Goal: Information Seeking & Learning: Learn about a topic

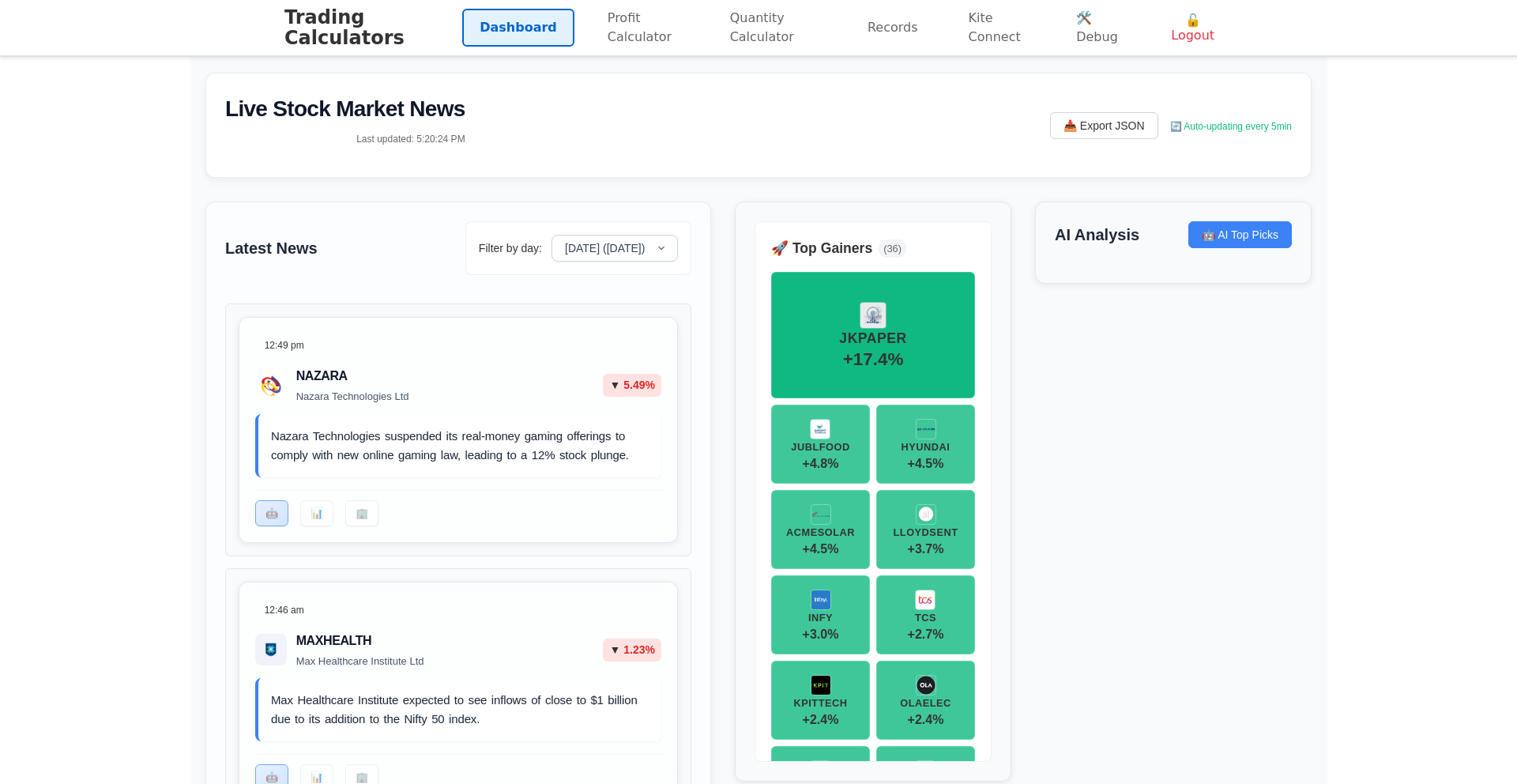
click at [874, 34] on link "Records" at bounding box center [893, 27] width 86 height 38
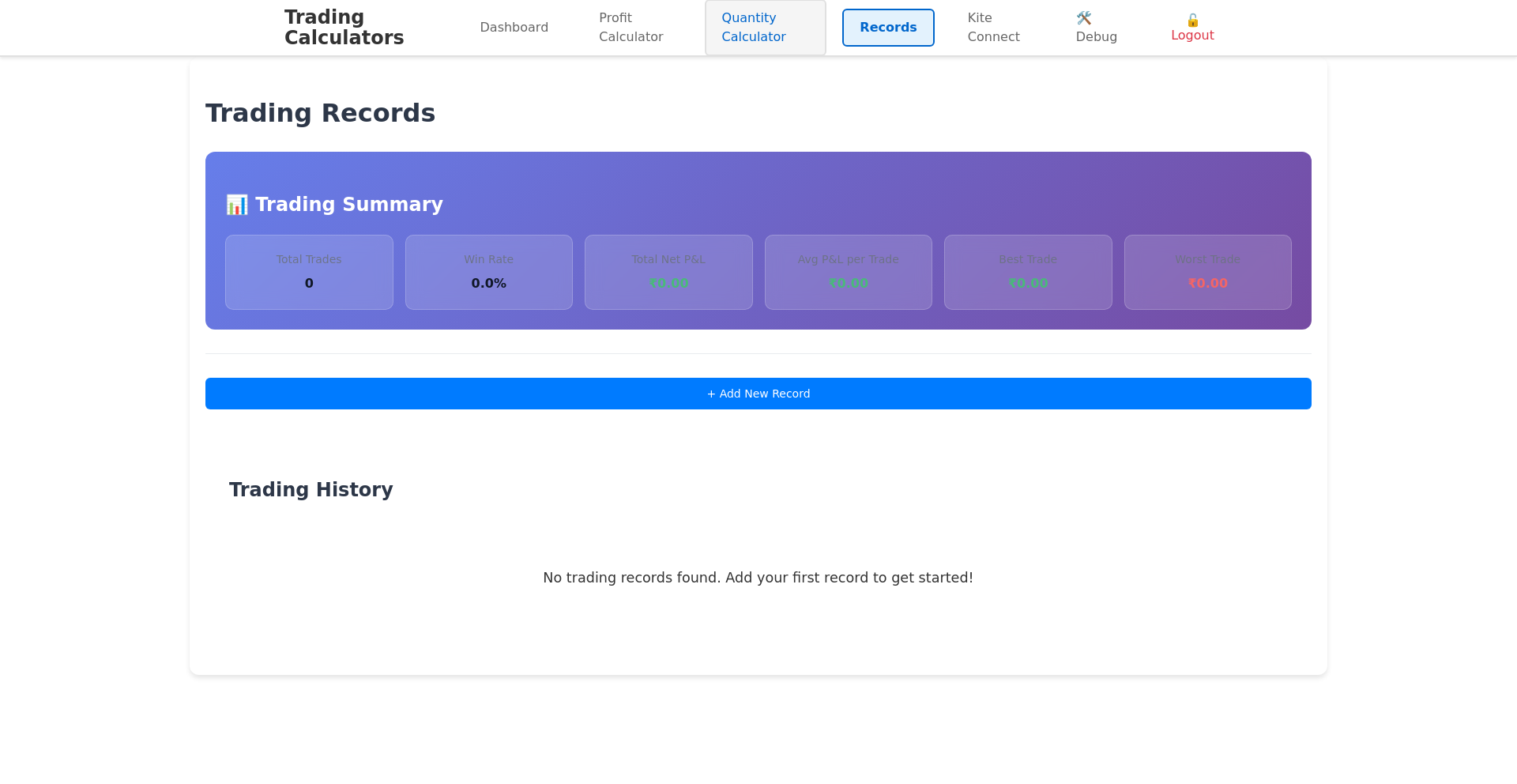
click at [737, 31] on link "Quantity Calculator" at bounding box center [766, 27] width 122 height 57
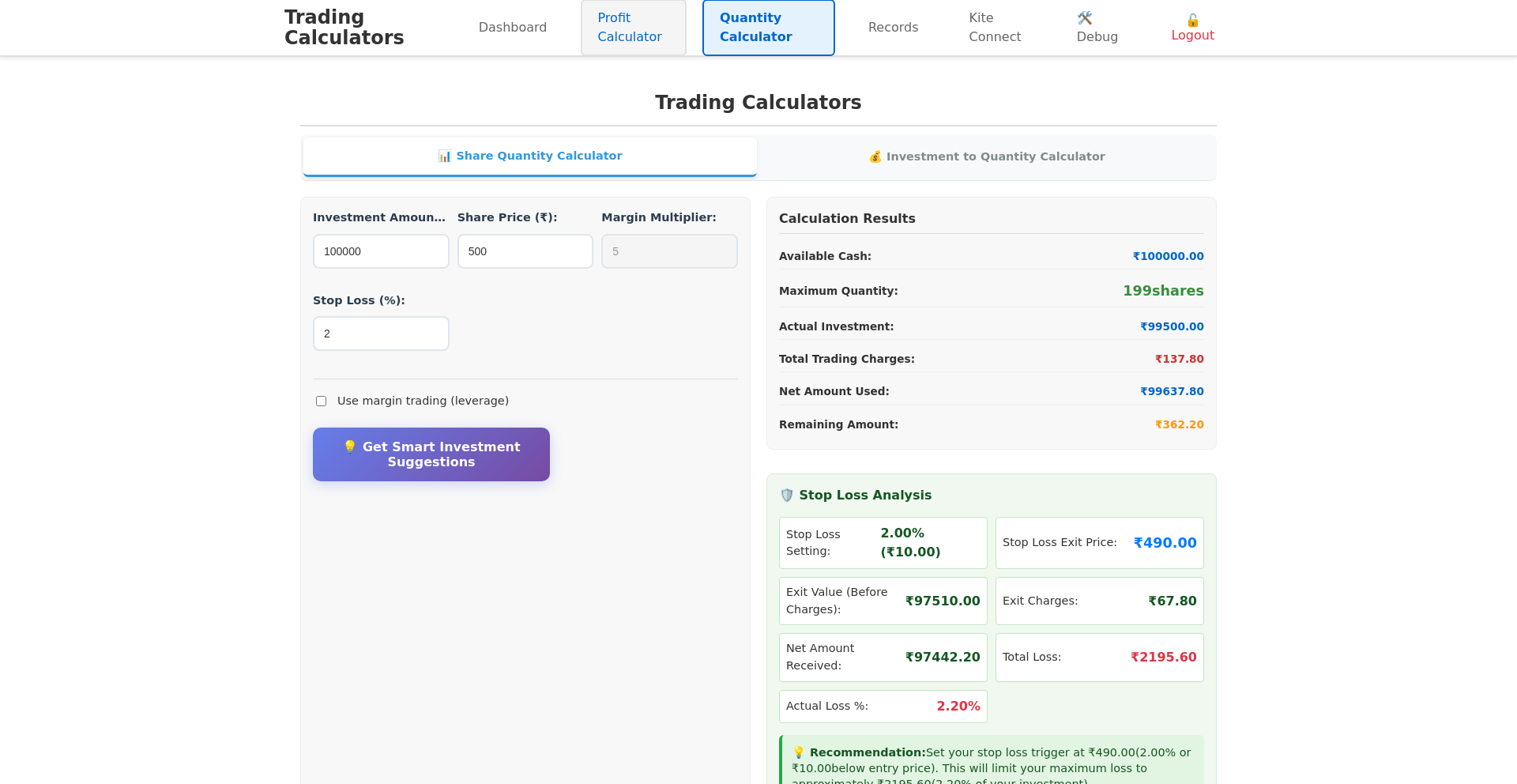
click at [629, 27] on link "Profit Calculator" at bounding box center [634, 27] width 106 height 57
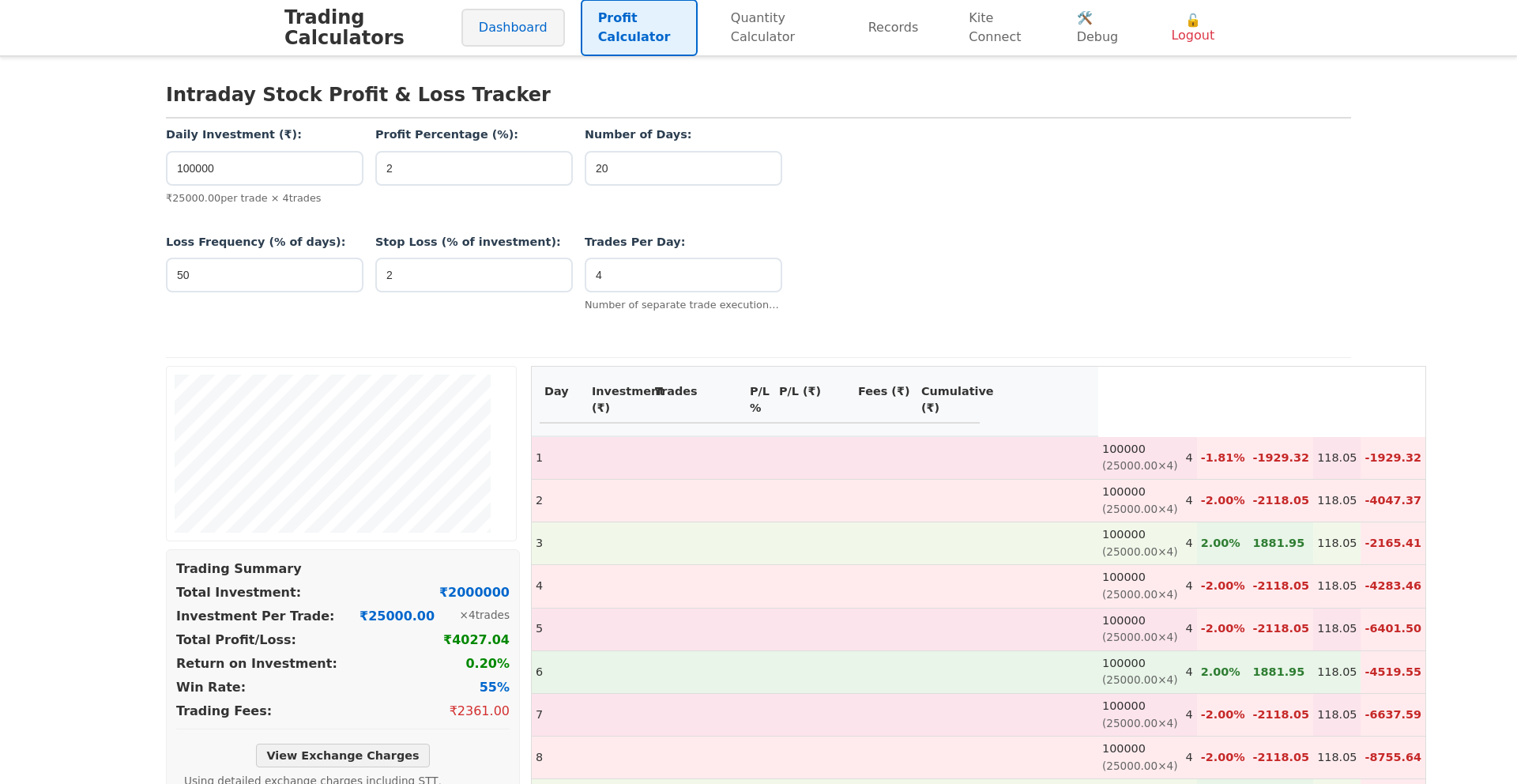
click at [513, 27] on link "Dashboard" at bounding box center [512, 27] width 103 height 38
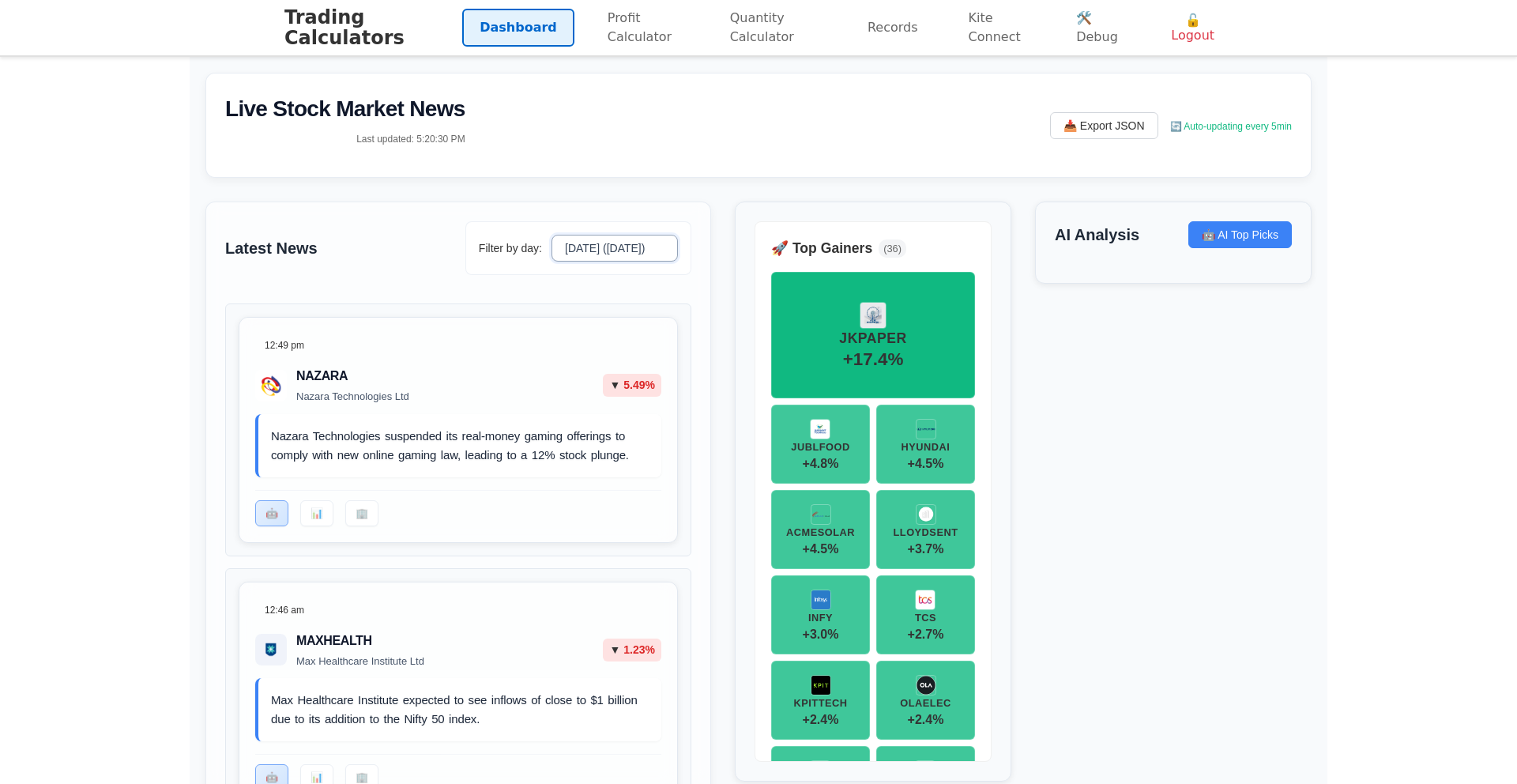
click at [659, 247] on select "Today (Monday) Sunday" at bounding box center [615, 248] width 126 height 27
click at [552, 235] on select "Today (Monday) Sunday" at bounding box center [615, 248] width 126 height 27
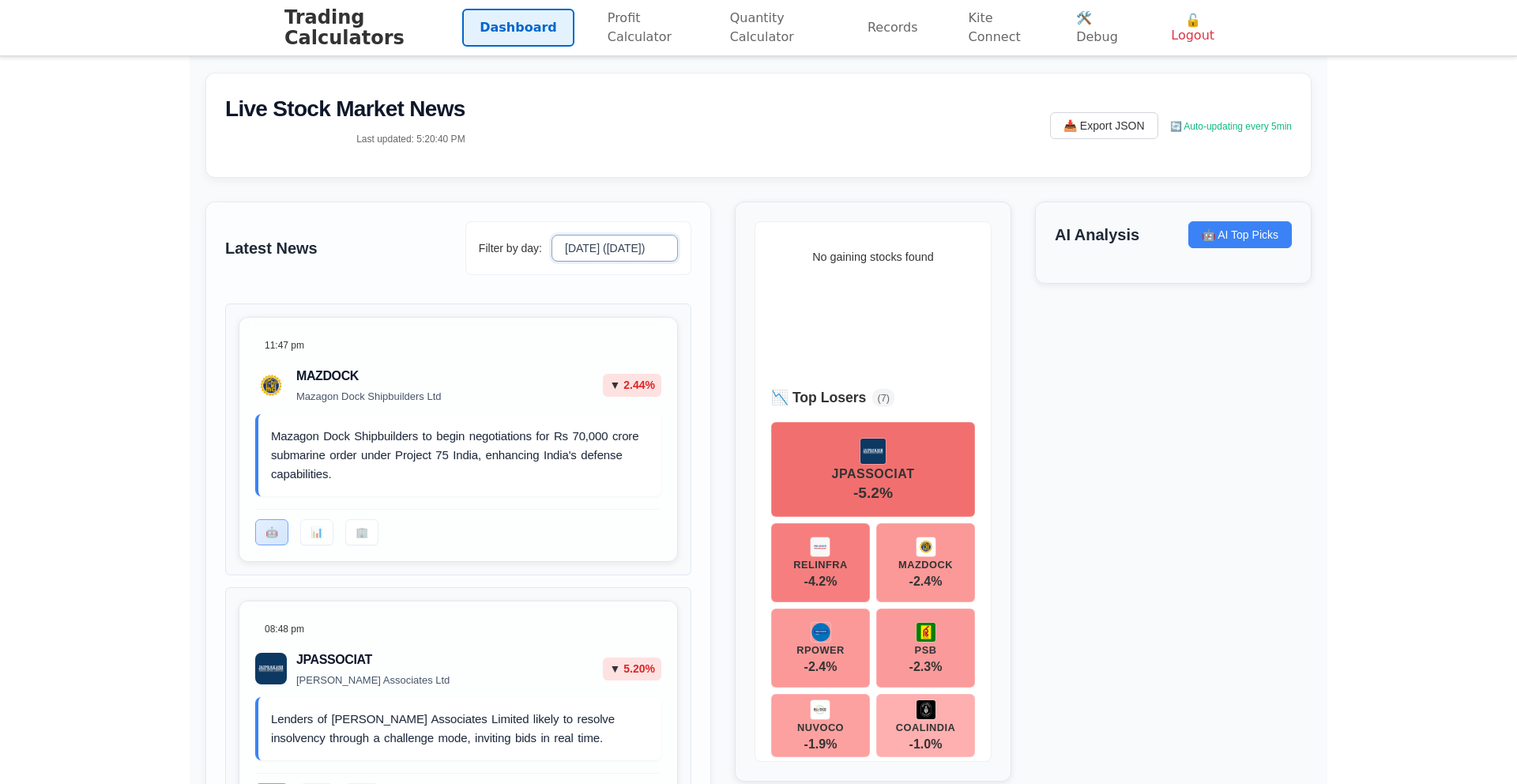
click at [609, 244] on select "Today (Monday) Sunday" at bounding box center [615, 248] width 126 height 27
select select "today"
click at [552, 235] on select "Today (Monday) Sunday" at bounding box center [615, 248] width 126 height 27
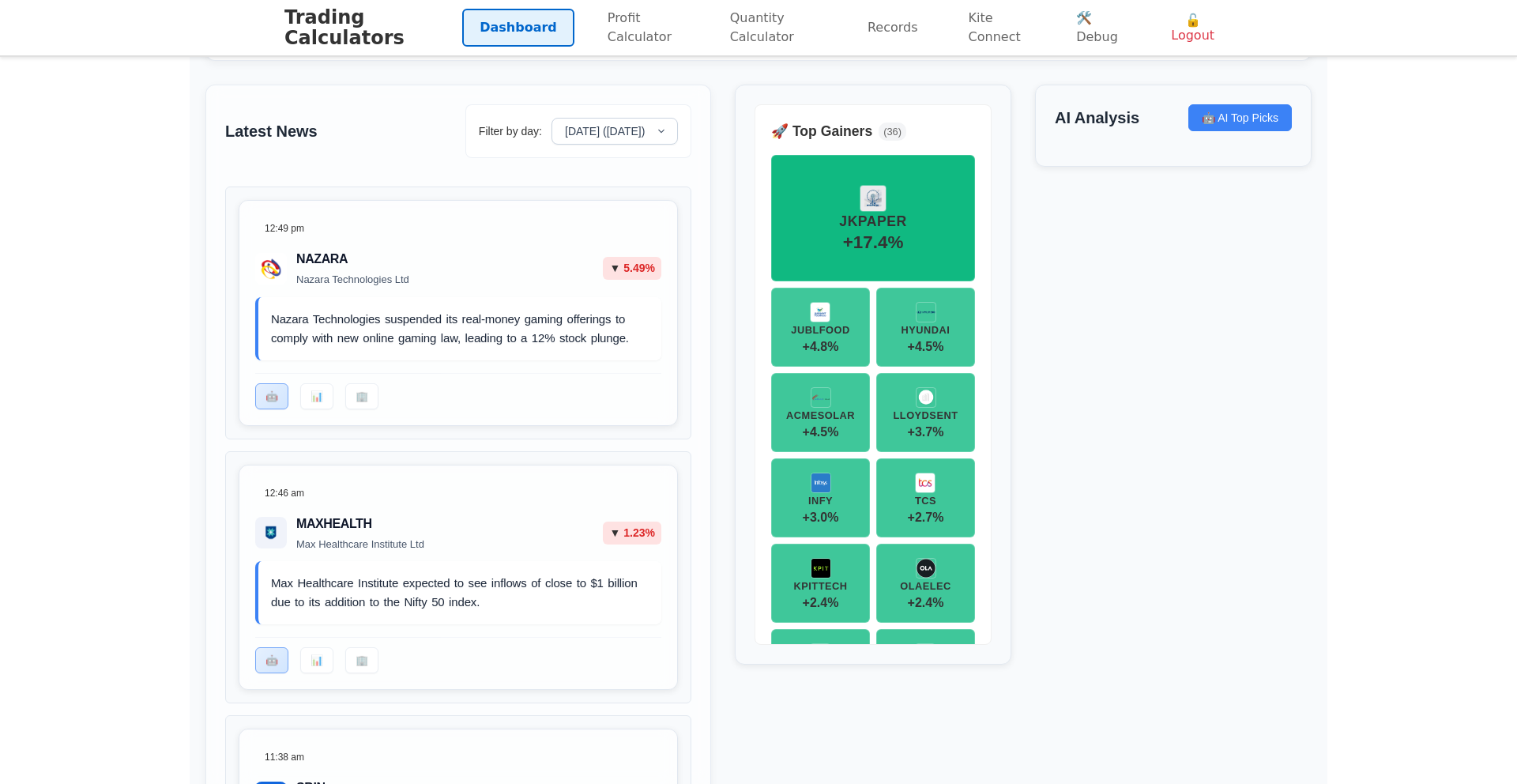
scroll to position [113, 0]
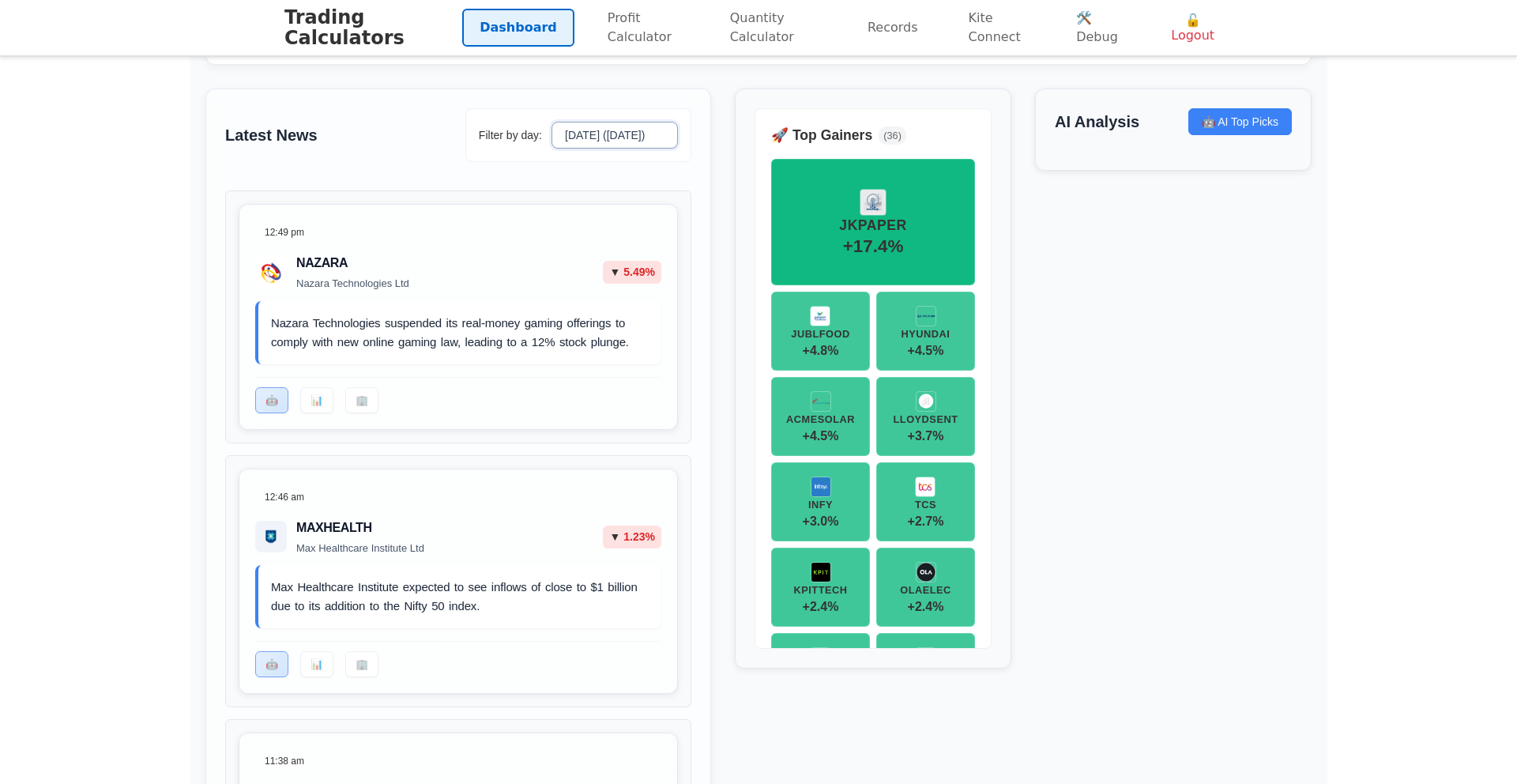
click at [659, 133] on select "Today (Monday) Sunday" at bounding box center [615, 135] width 126 height 27
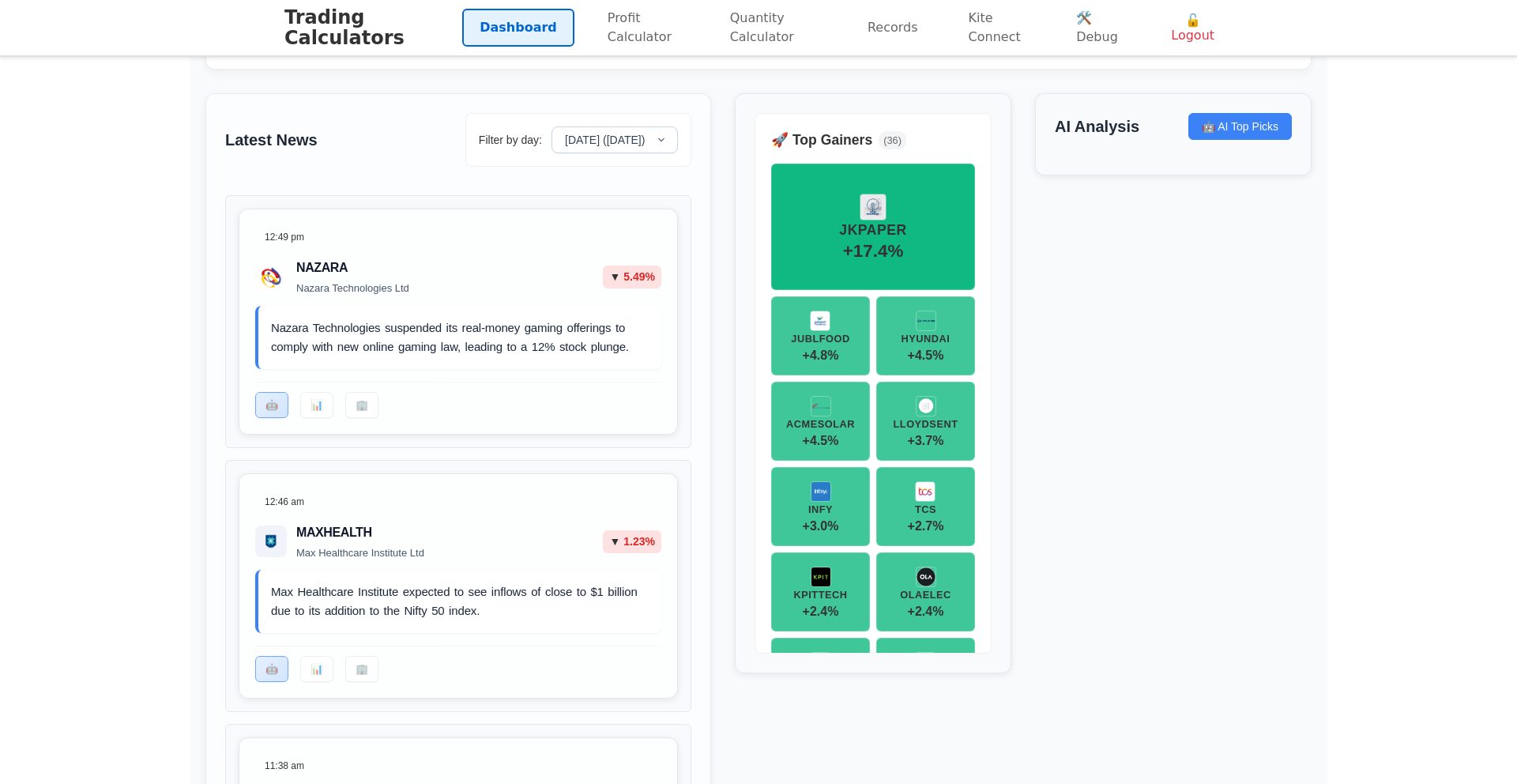
scroll to position [107, 0]
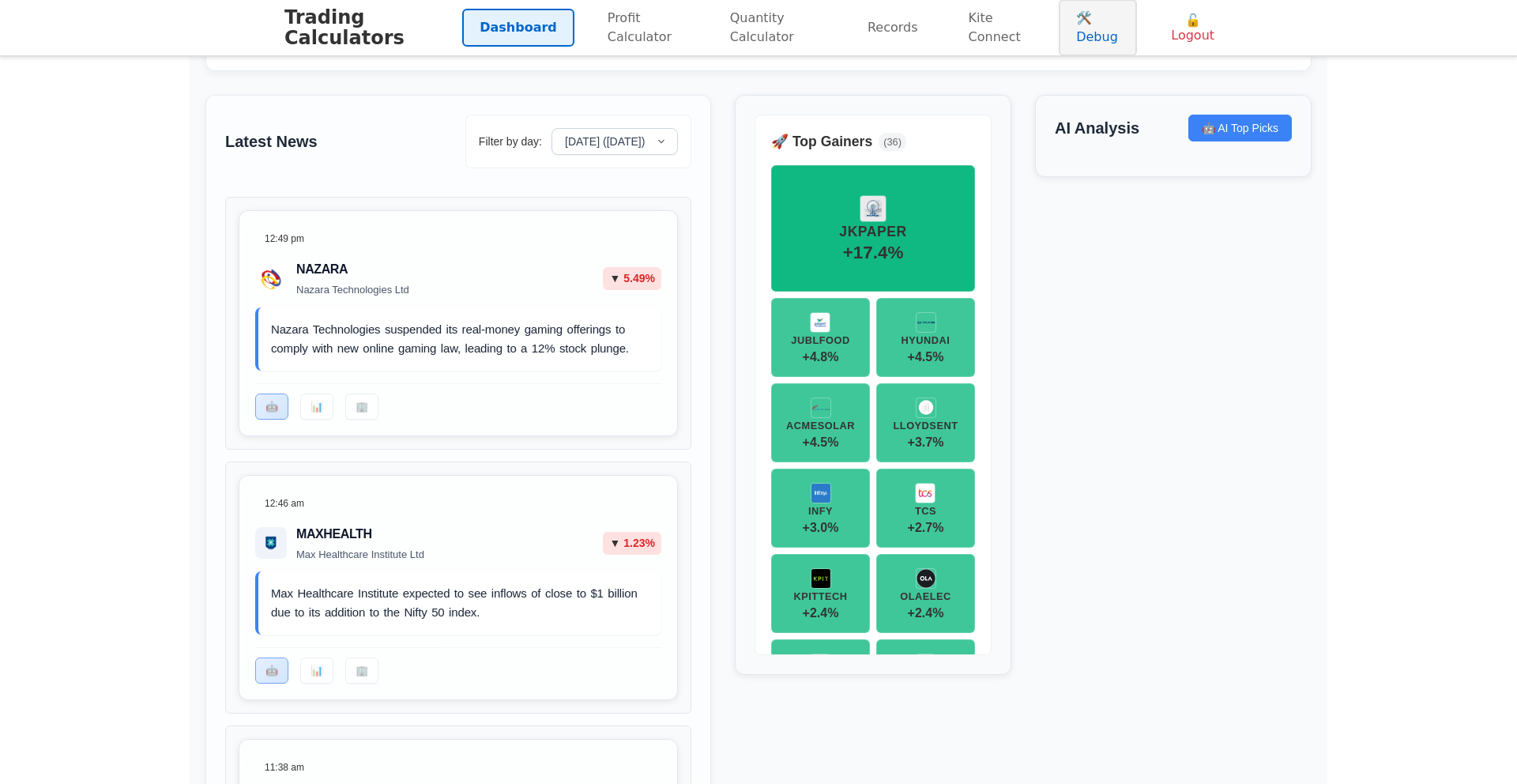
click at [1066, 24] on link "🛠️ Debug" at bounding box center [1097, 27] width 78 height 57
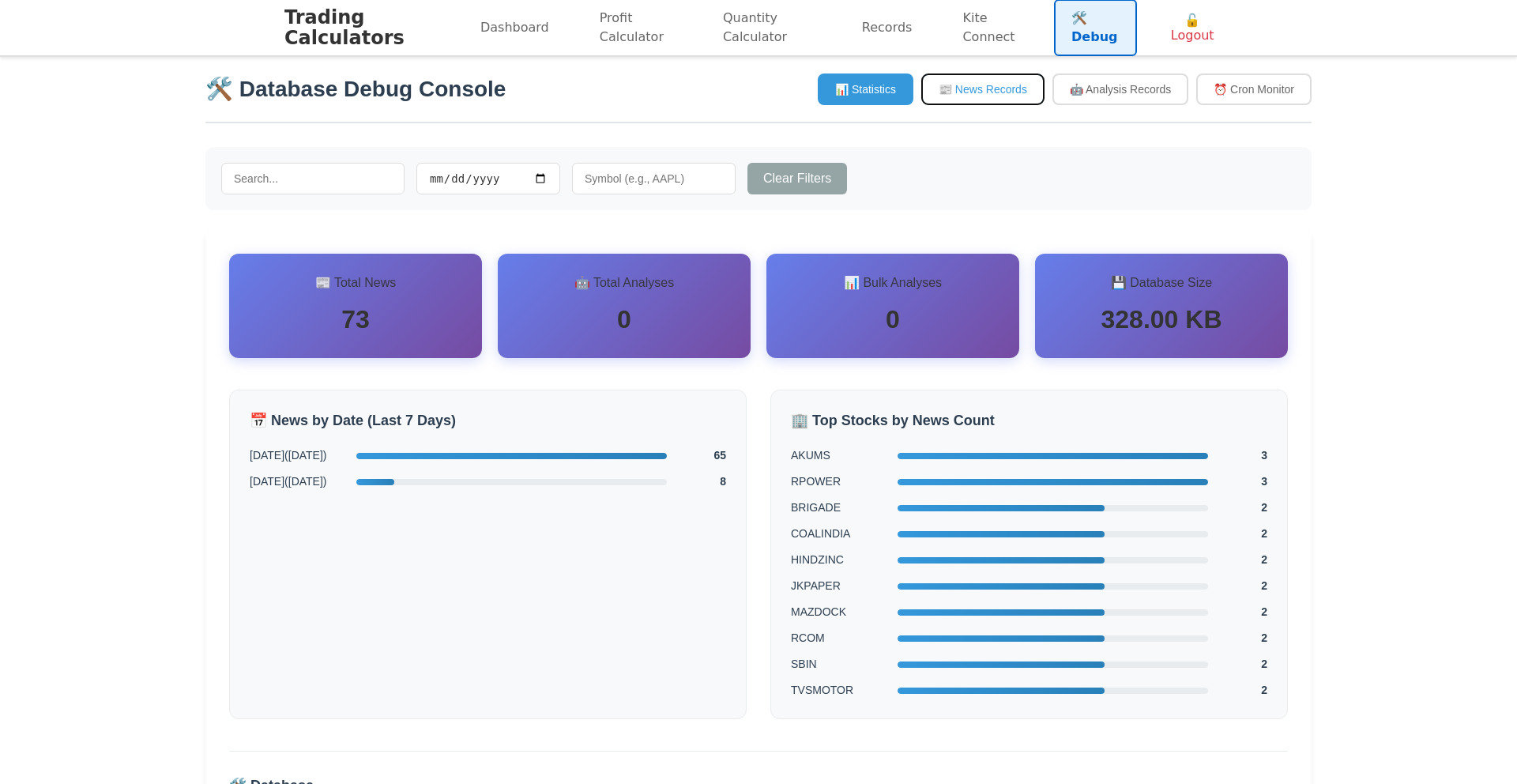
click at [969, 94] on button "📰 News Records" at bounding box center [983, 89] width 123 height 32
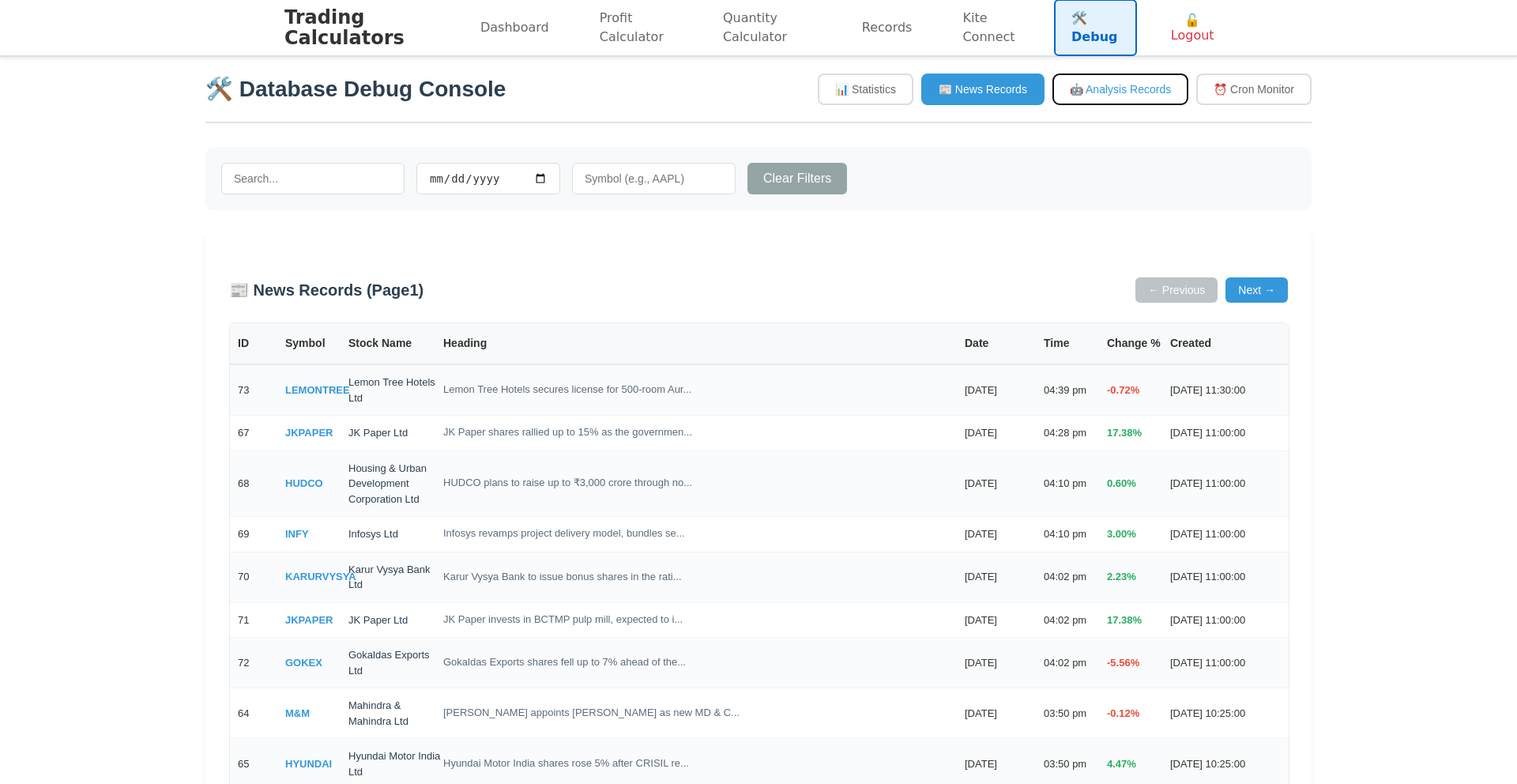
click at [1105, 93] on button "🤖 Analysis Records" at bounding box center [1120, 89] width 136 height 32
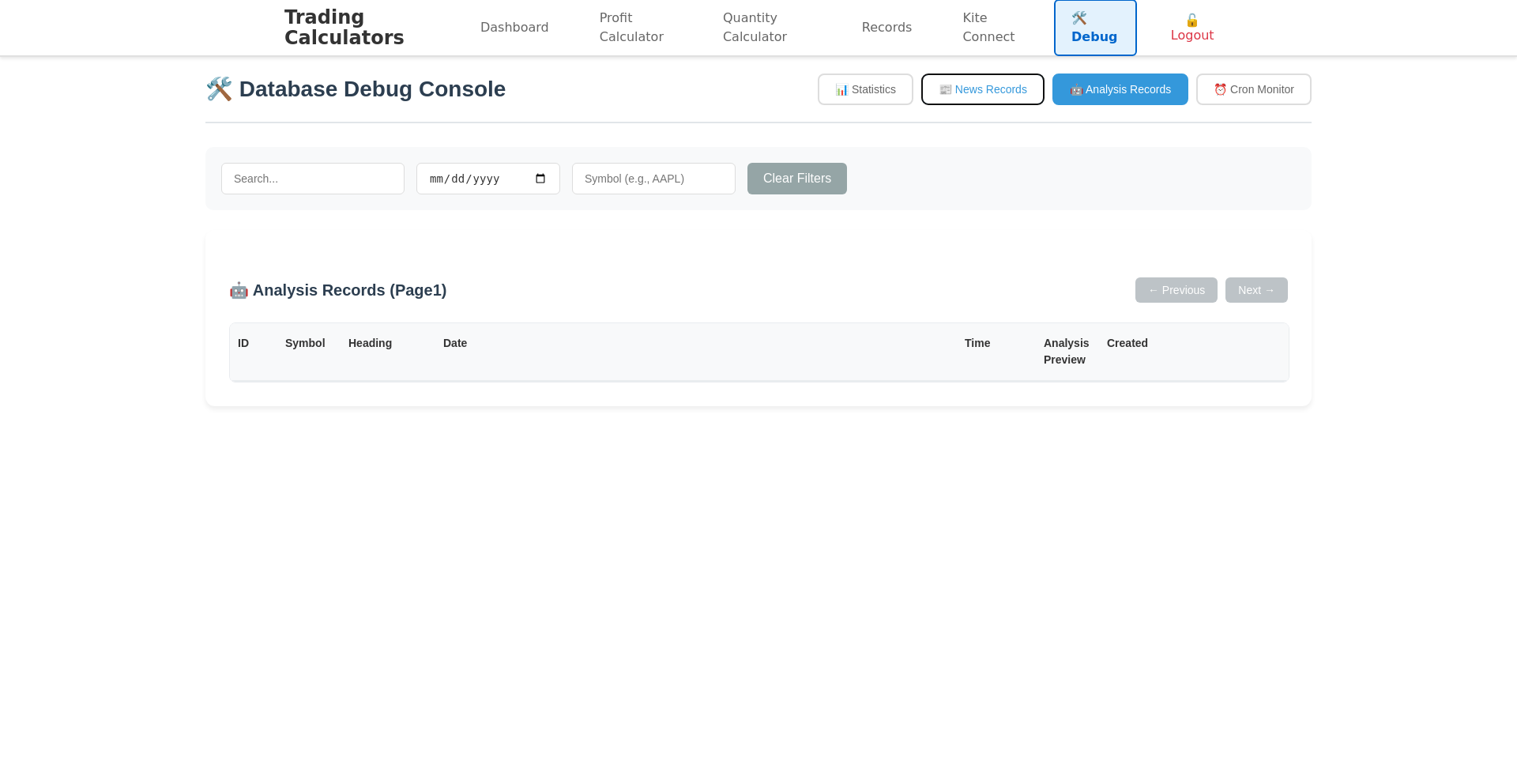
click at [991, 89] on button "📰 News Records" at bounding box center [983, 89] width 123 height 32
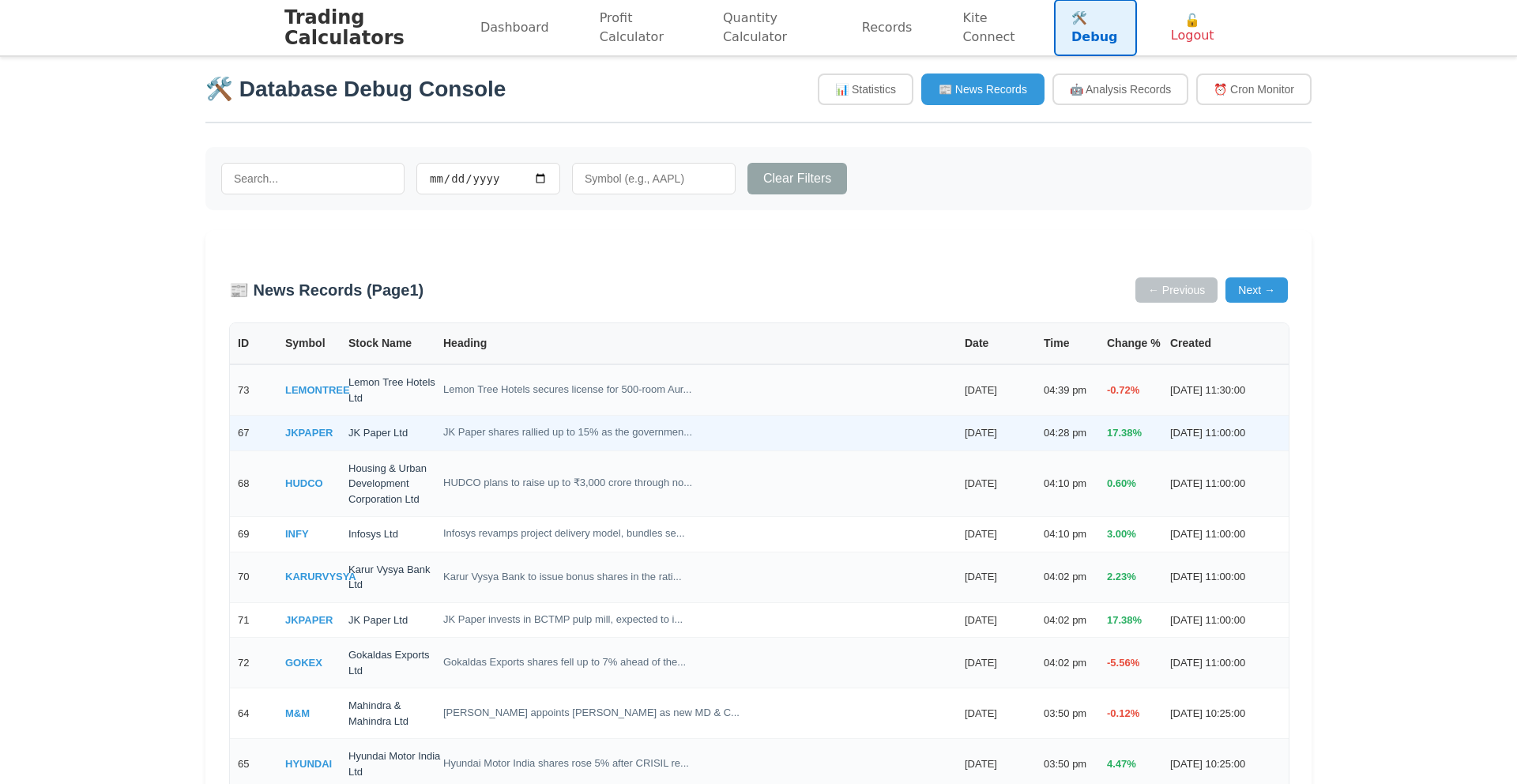
click at [292, 432] on div "JKPAPER" at bounding box center [317, 432] width 64 height 15
copy div "JKPAPER"
click at [311, 435] on div "JKPAPER" at bounding box center [317, 432] width 64 height 15
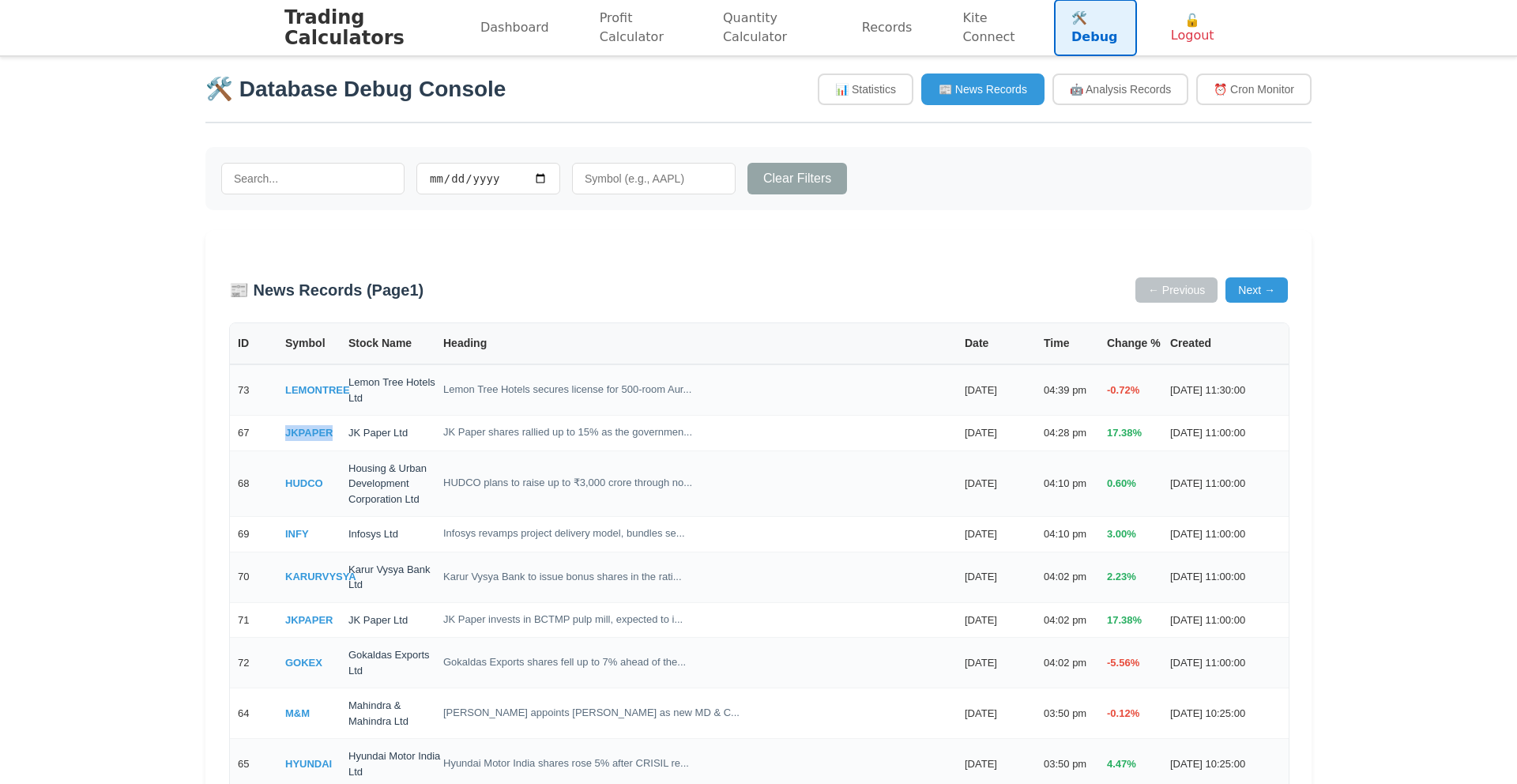
copy div "JKPAPER"
click at [632, 189] on input "text" at bounding box center [654, 178] width 164 height 32
paste input "JKPAPER"
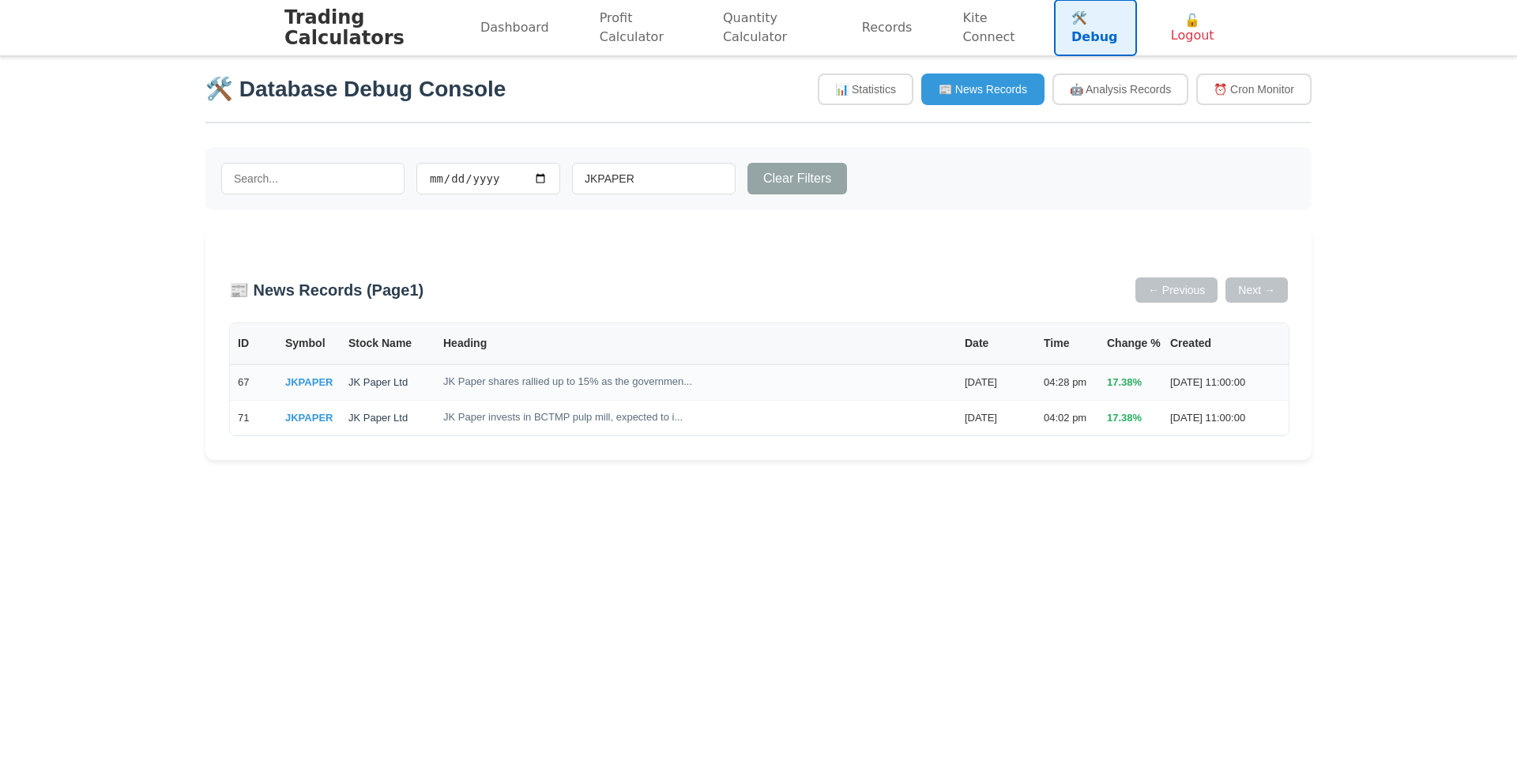
type input "JKPAPER"
click at [923, 235] on div "📰 News Records (Page 1 ) ← Previous Next → ID Symbol Stock Name Heading Date Ti…" at bounding box center [758, 345] width 1107 height 230
click at [640, 184] on input "JKPAPER" at bounding box center [654, 178] width 164 height 32
click at [520, 180] on input "date" at bounding box center [487, 178] width 144 height 32
click at [309, 172] on input "text" at bounding box center [313, 178] width 183 height 32
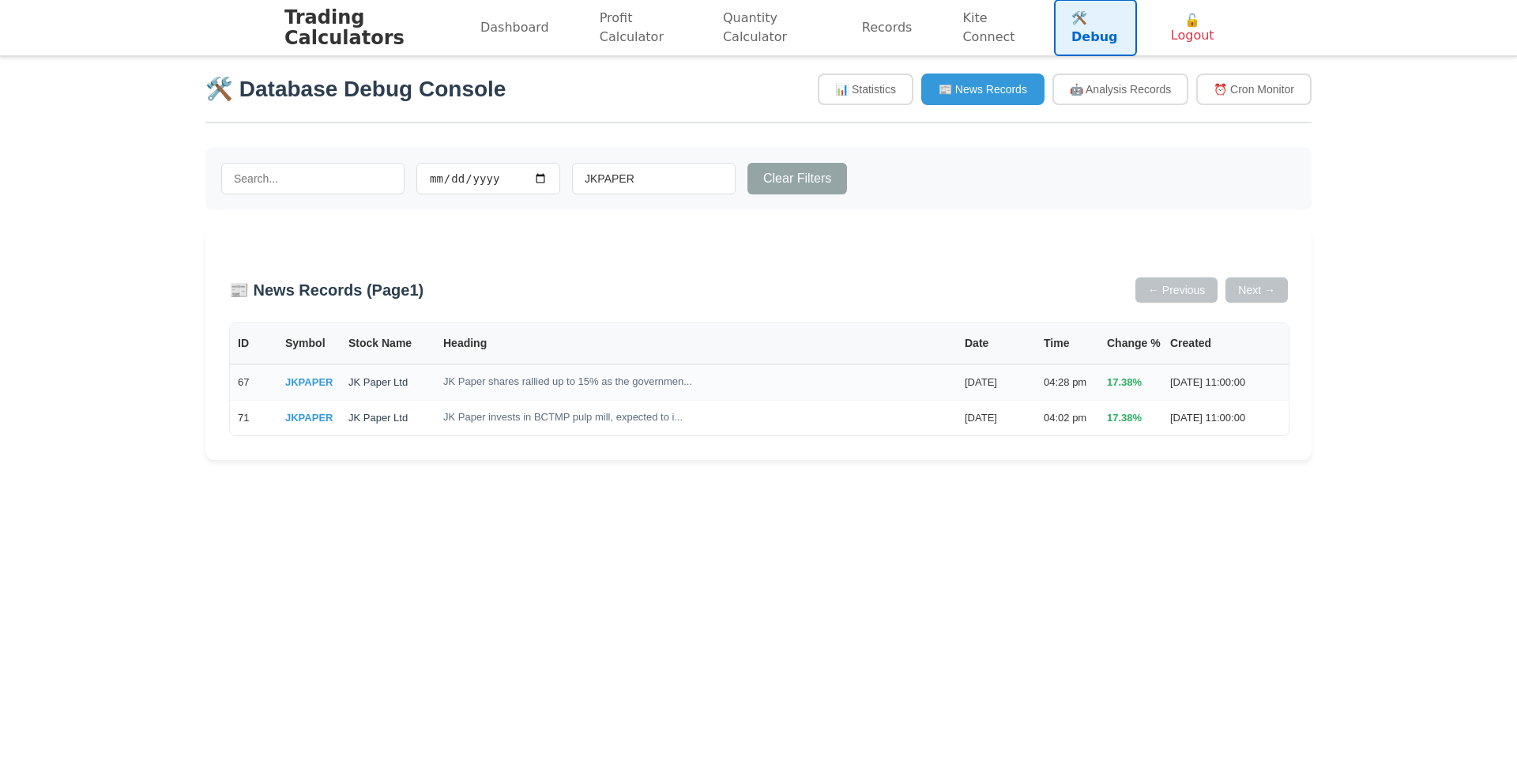
click at [1099, 230] on div "📰 News Records (Page 1 ) ← Previous Next → ID Symbol Stock Name Heading Date Ti…" at bounding box center [758, 345] width 1107 height 230
click at [1138, 347] on div "Change %" at bounding box center [1138, 343] width 64 height 16
click at [496, 29] on link "Dashboard" at bounding box center [514, 27] width 103 height 38
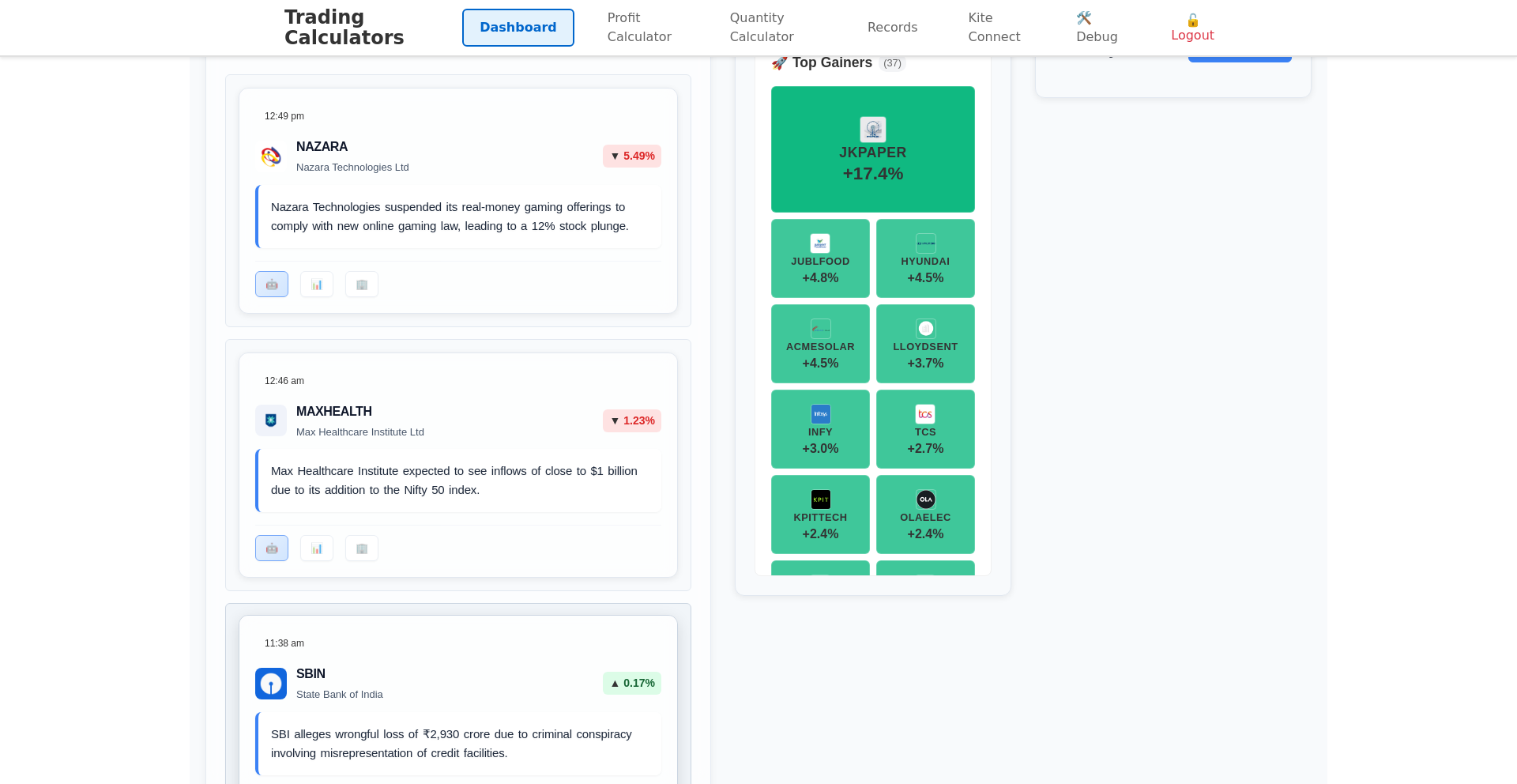
scroll to position [127, 0]
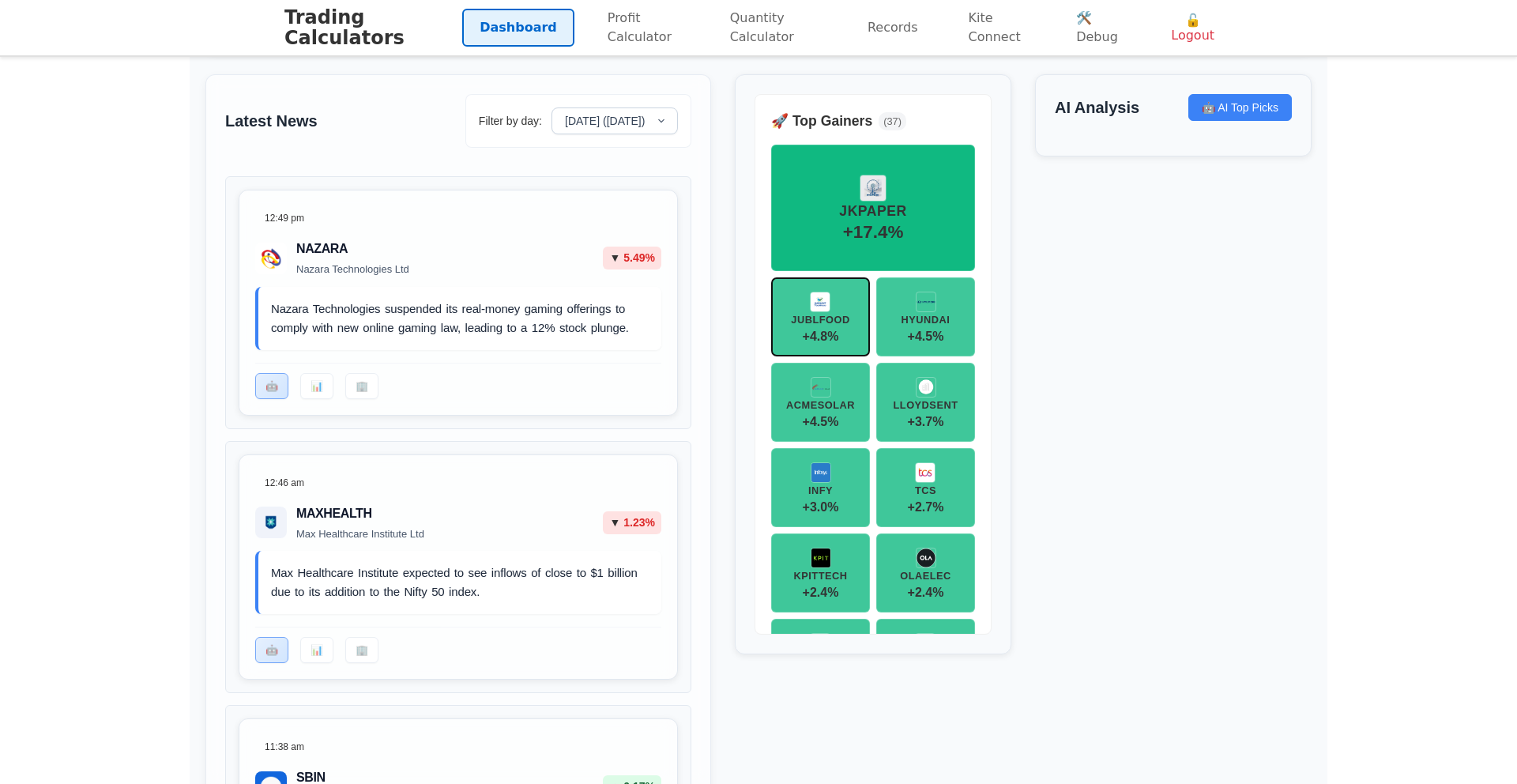
click at [847, 321] on div "JUBLFOOD" at bounding box center [820, 320] width 59 height 11
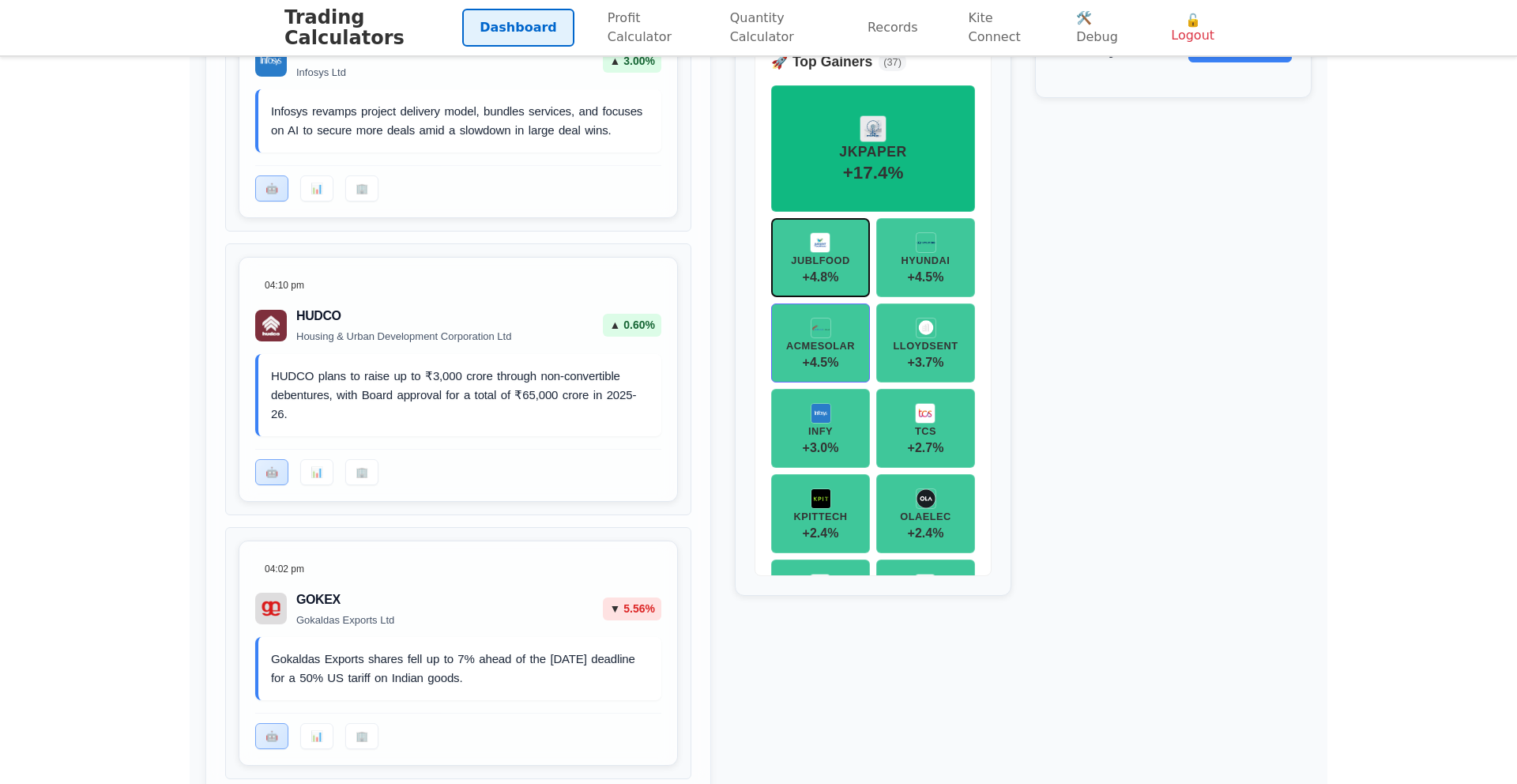
scroll to position [13607, 0]
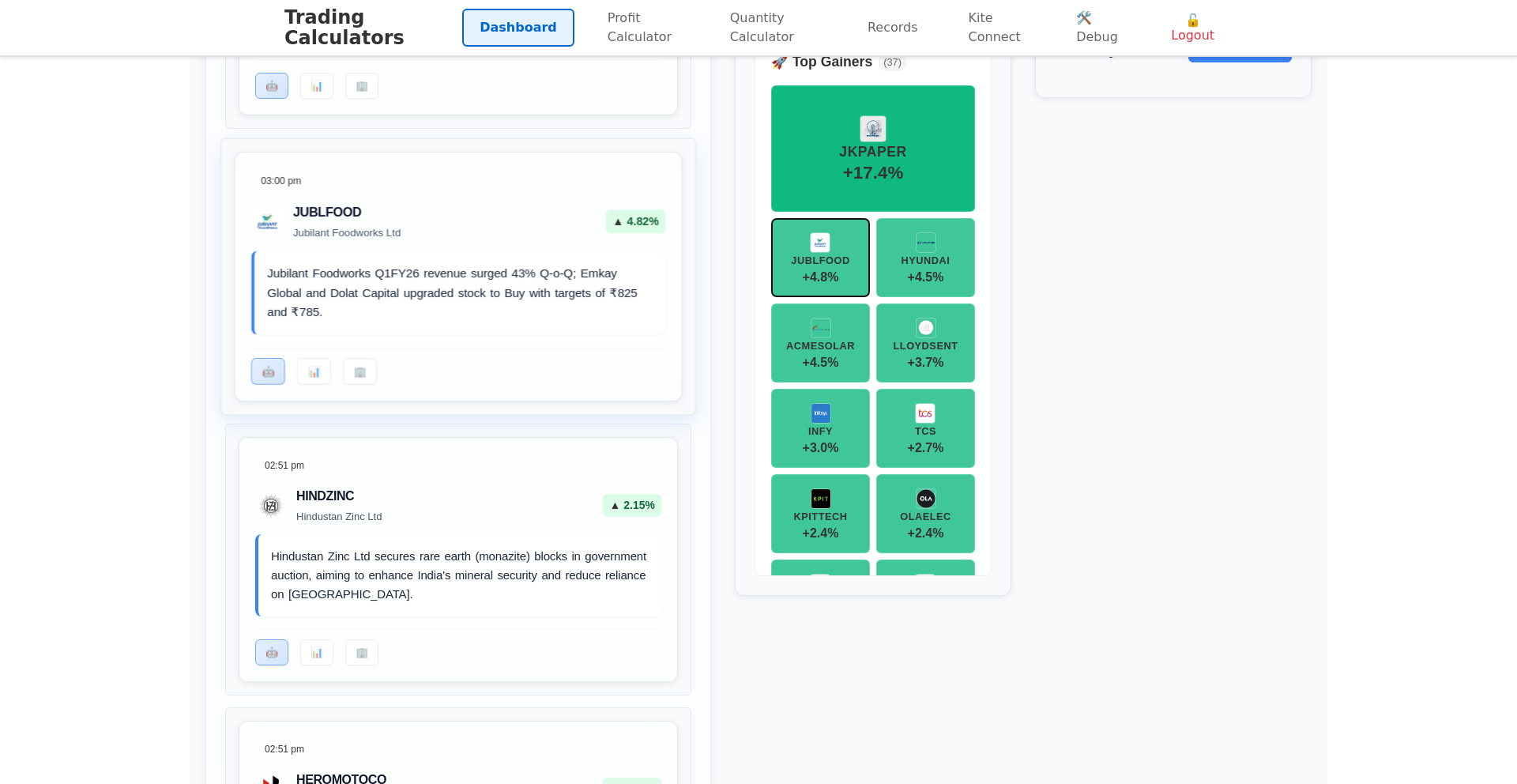
click at [831, 259] on div "JUBLFOOD" at bounding box center [820, 261] width 59 height 11
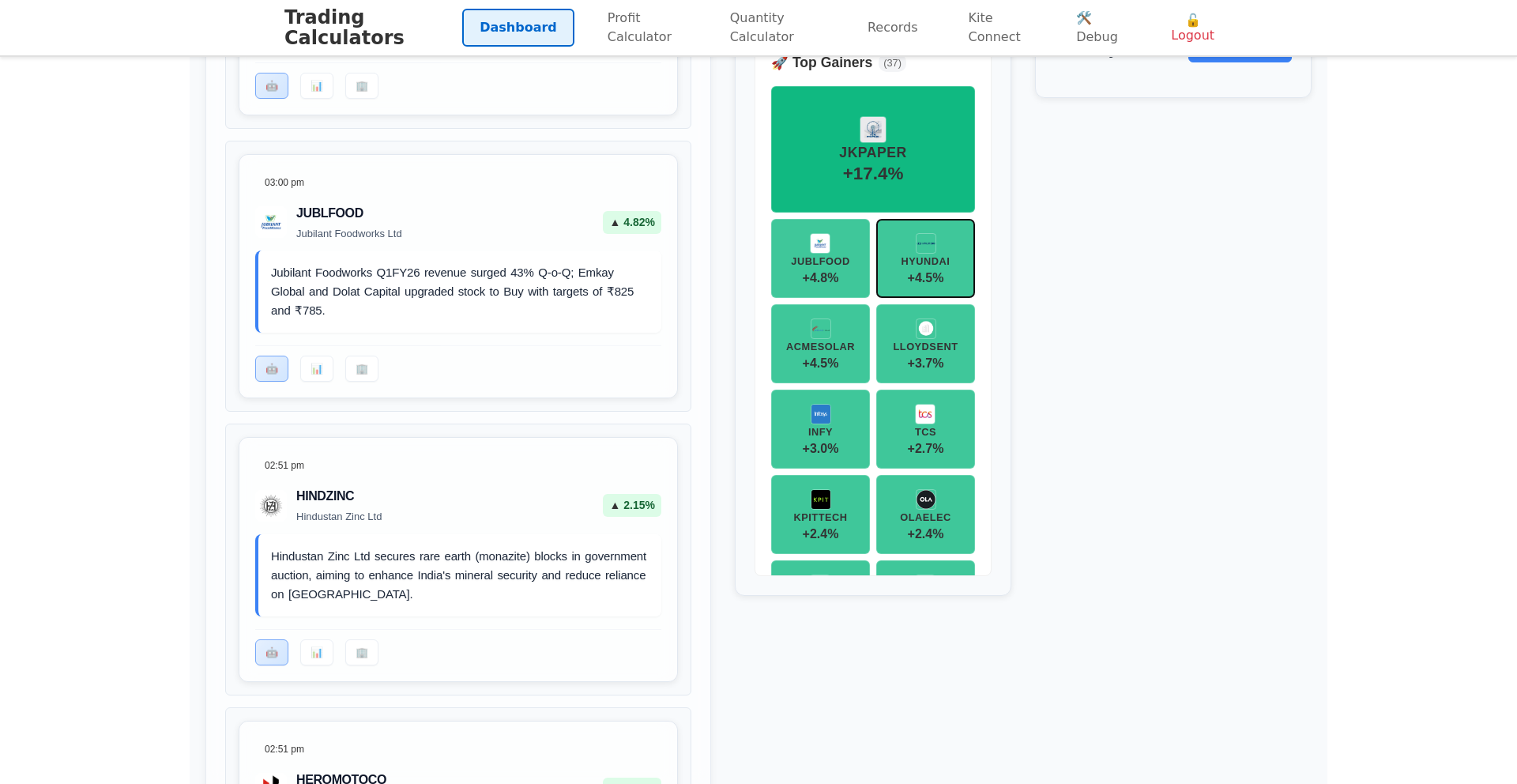
click at [906, 265] on div "HYUNDAI" at bounding box center [926, 262] width 49 height 11
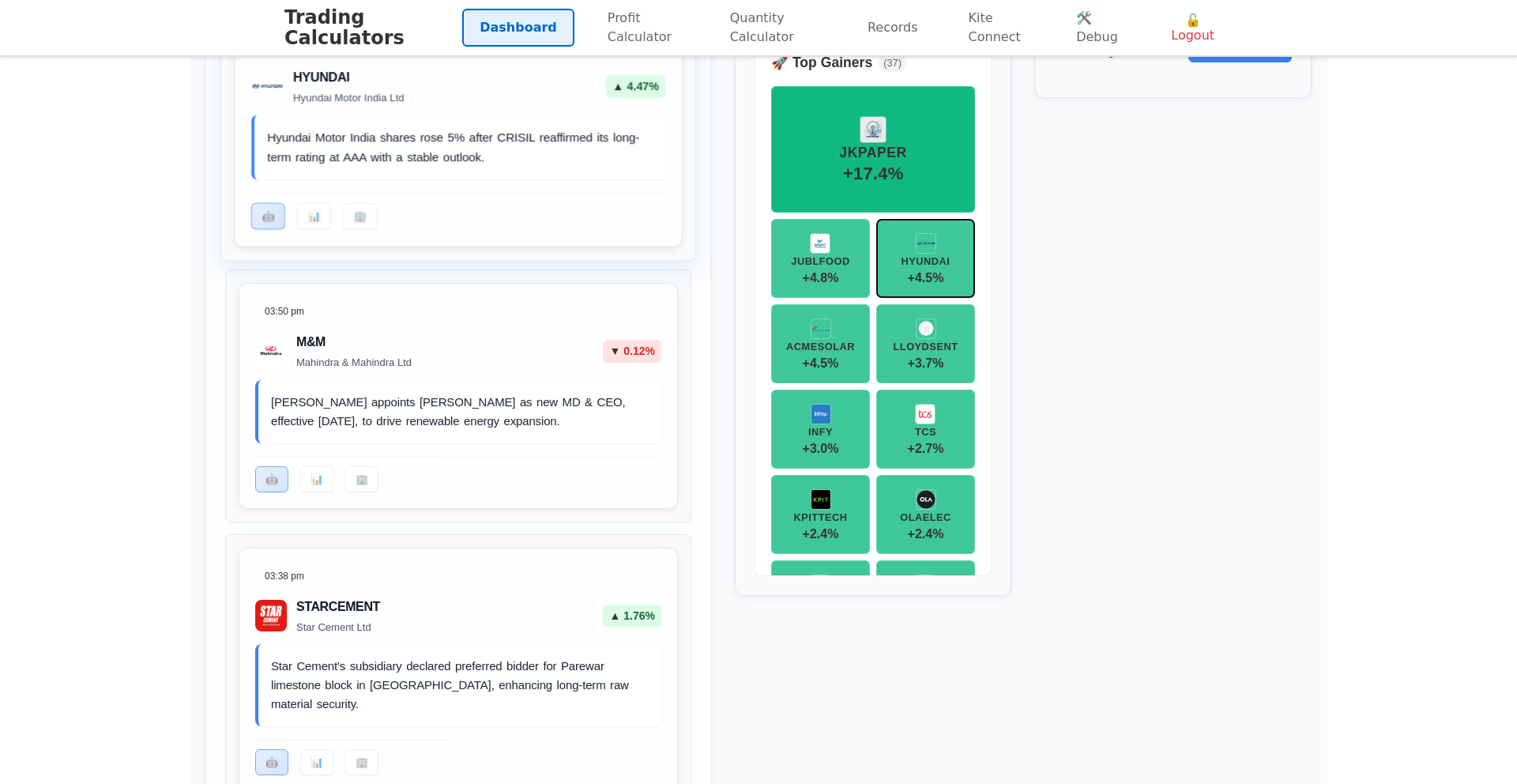
scroll to position [11964, 0]
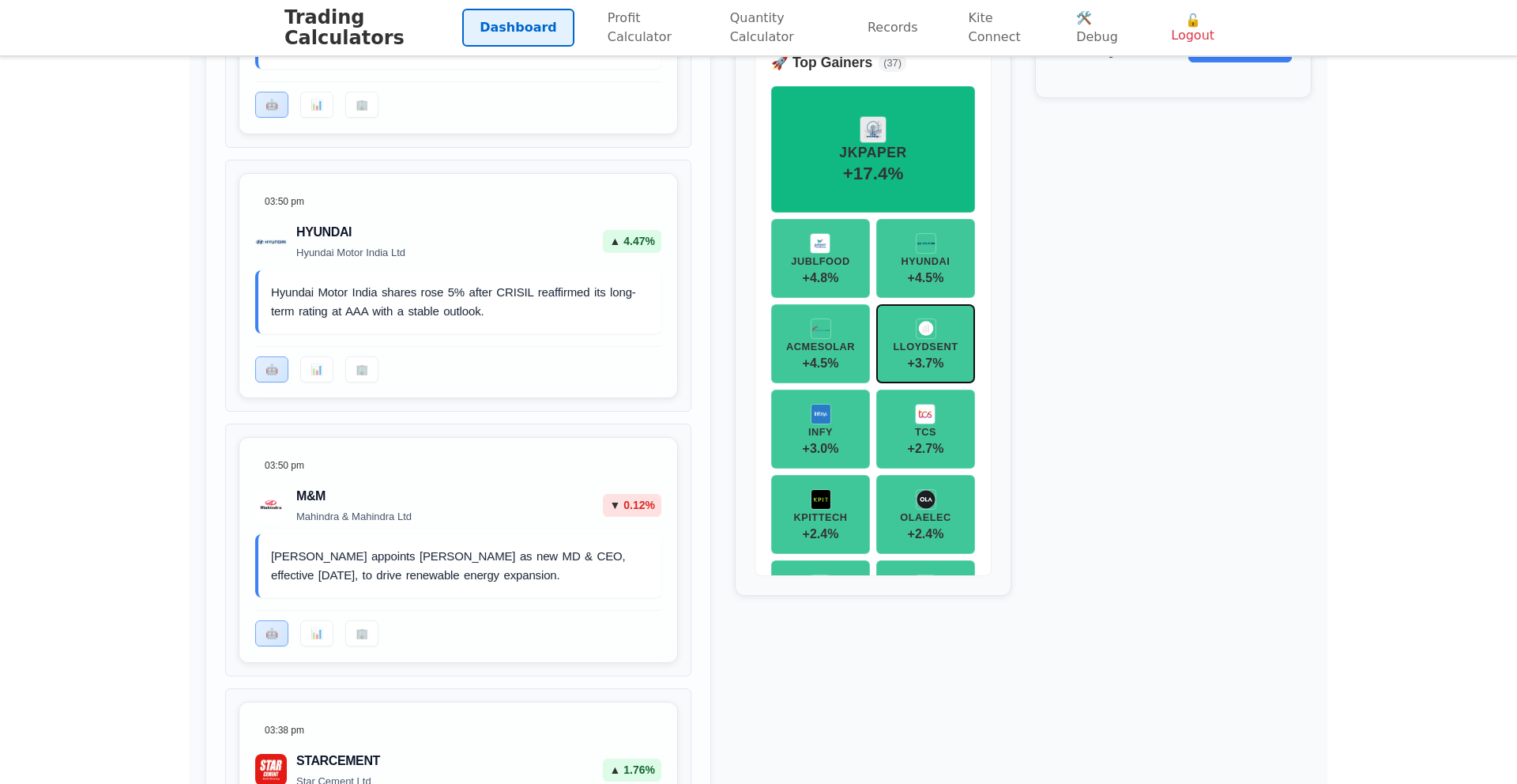
click at [899, 342] on div "LLOYDSENT" at bounding box center [926, 347] width 65 height 11
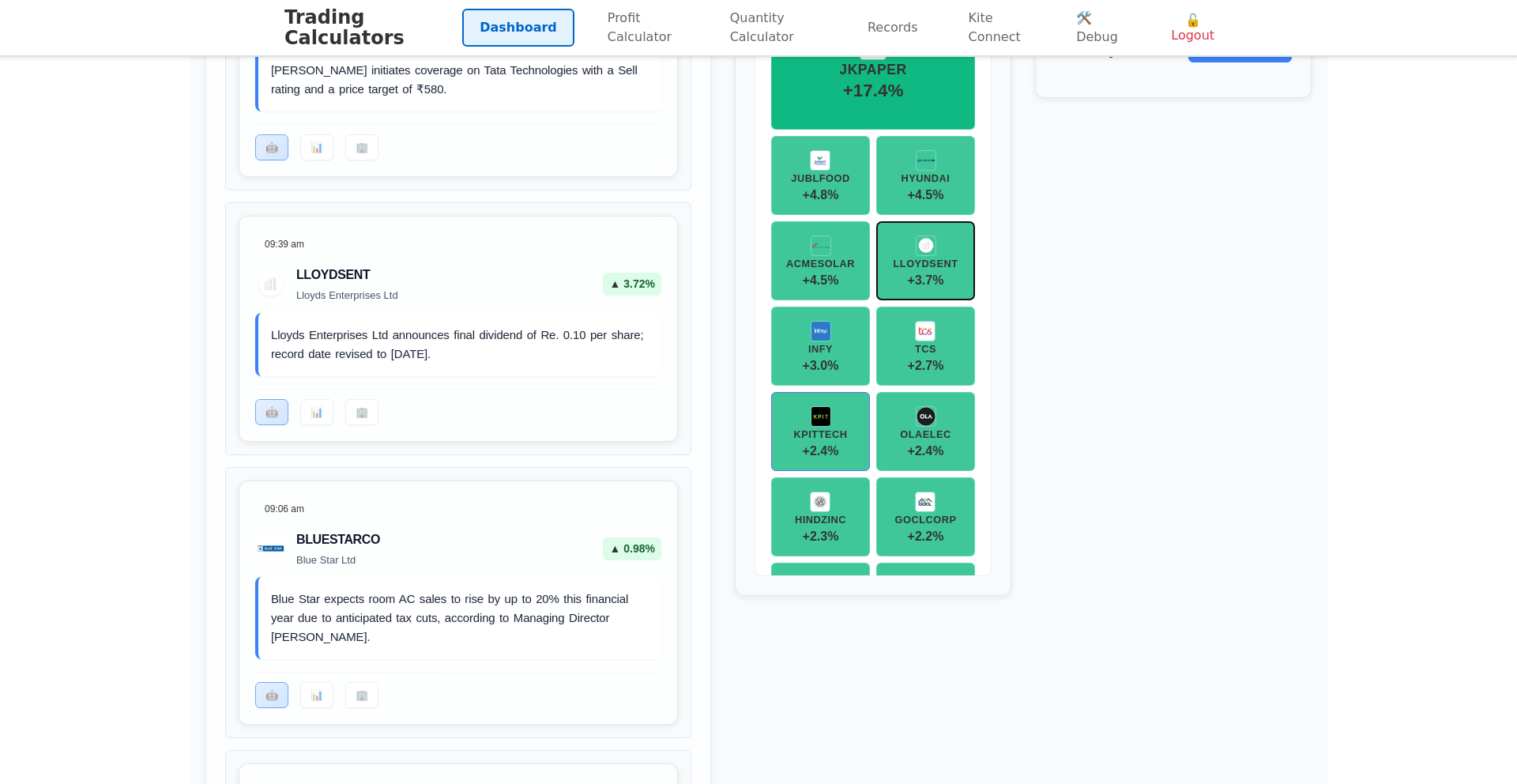
scroll to position [91, 0]
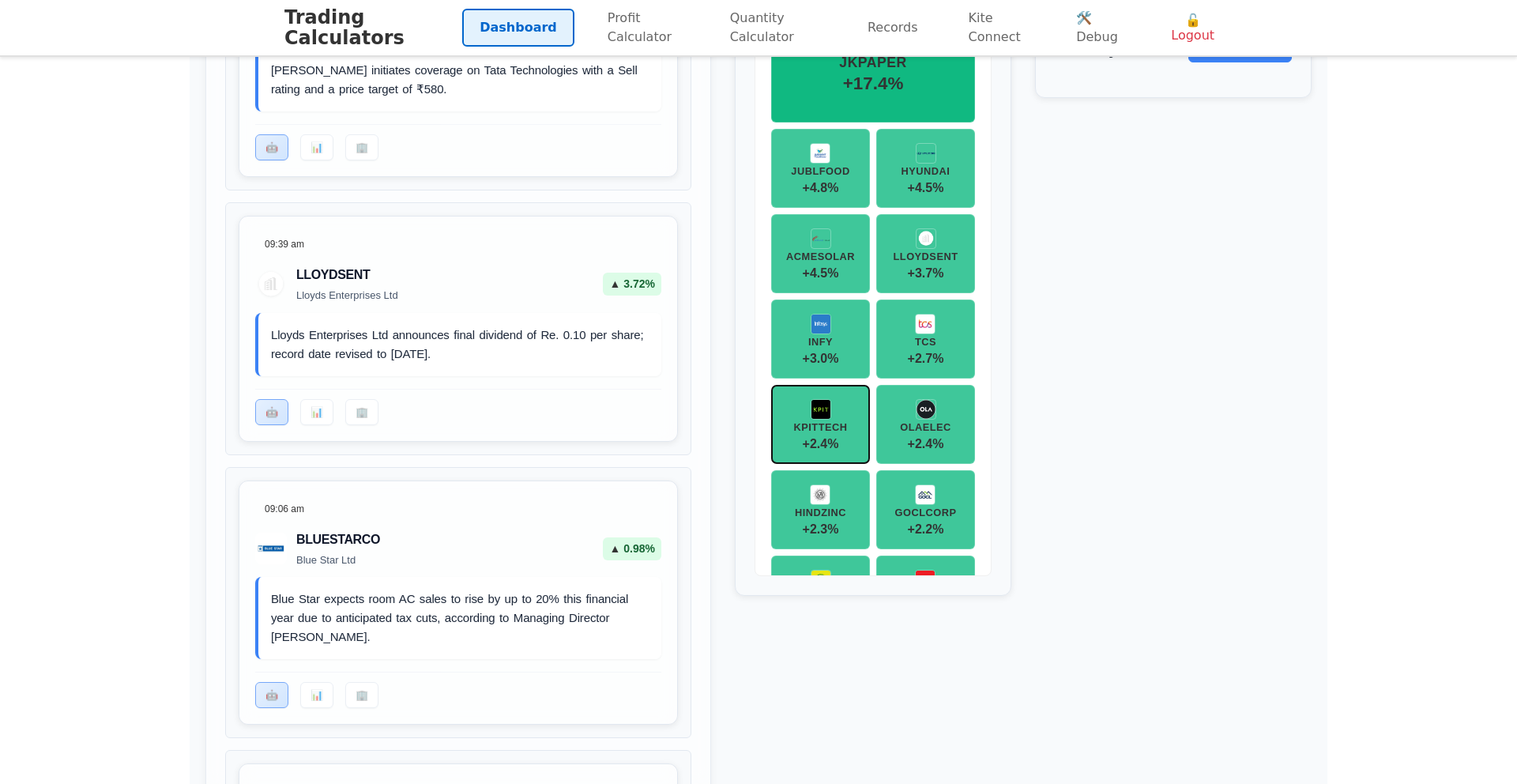
click at [828, 431] on div "KPITTECH" at bounding box center [821, 428] width 54 height 11
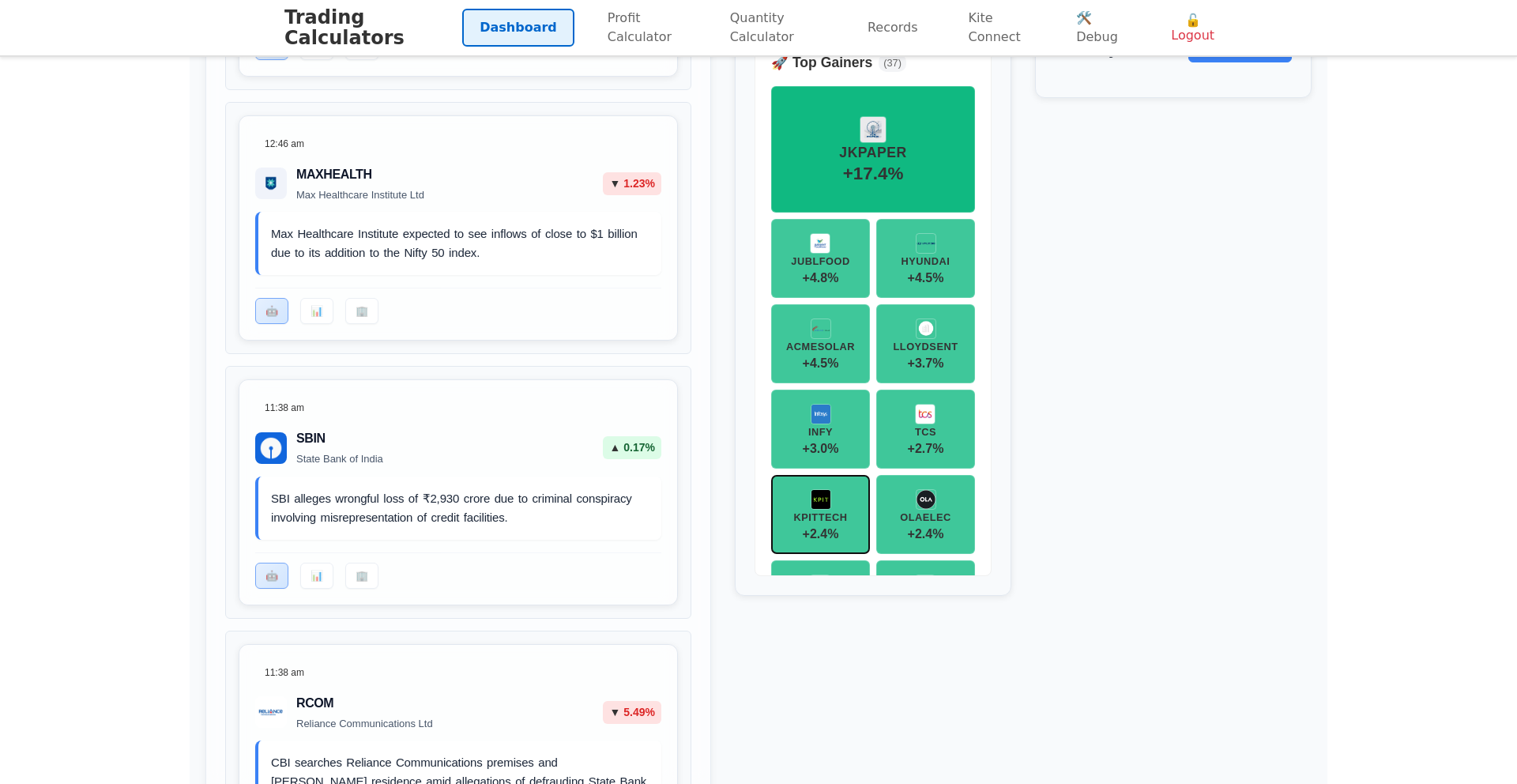
scroll to position [0, 0]
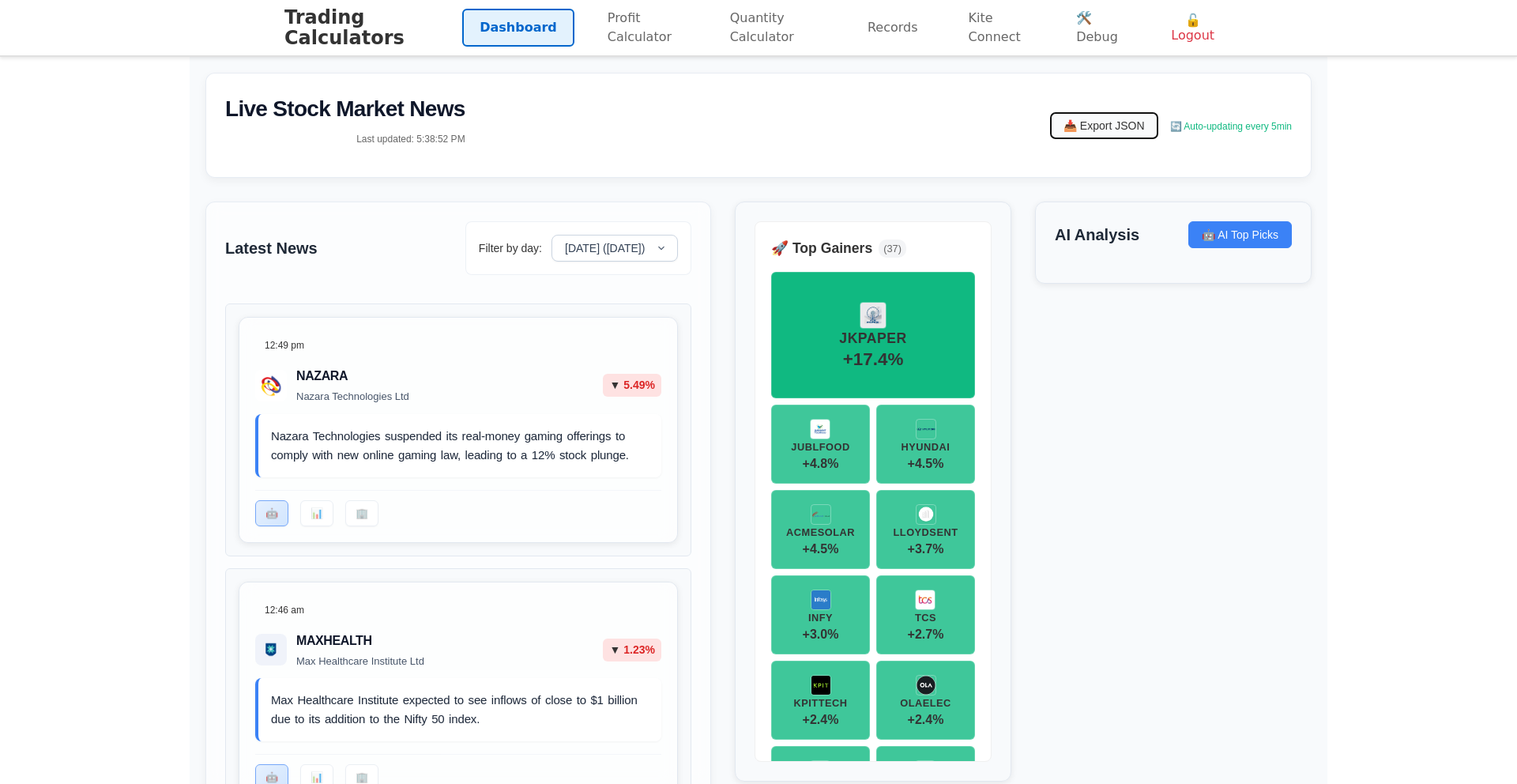
click at [1101, 124] on button "📥 Export JSON" at bounding box center [1104, 125] width 108 height 27
click at [622, 253] on select "Today (Monday) Sunday" at bounding box center [615, 248] width 126 height 27
select select "Sunday"
click at [552, 235] on select "Today (Monday) Sunday" at bounding box center [615, 248] width 126 height 27
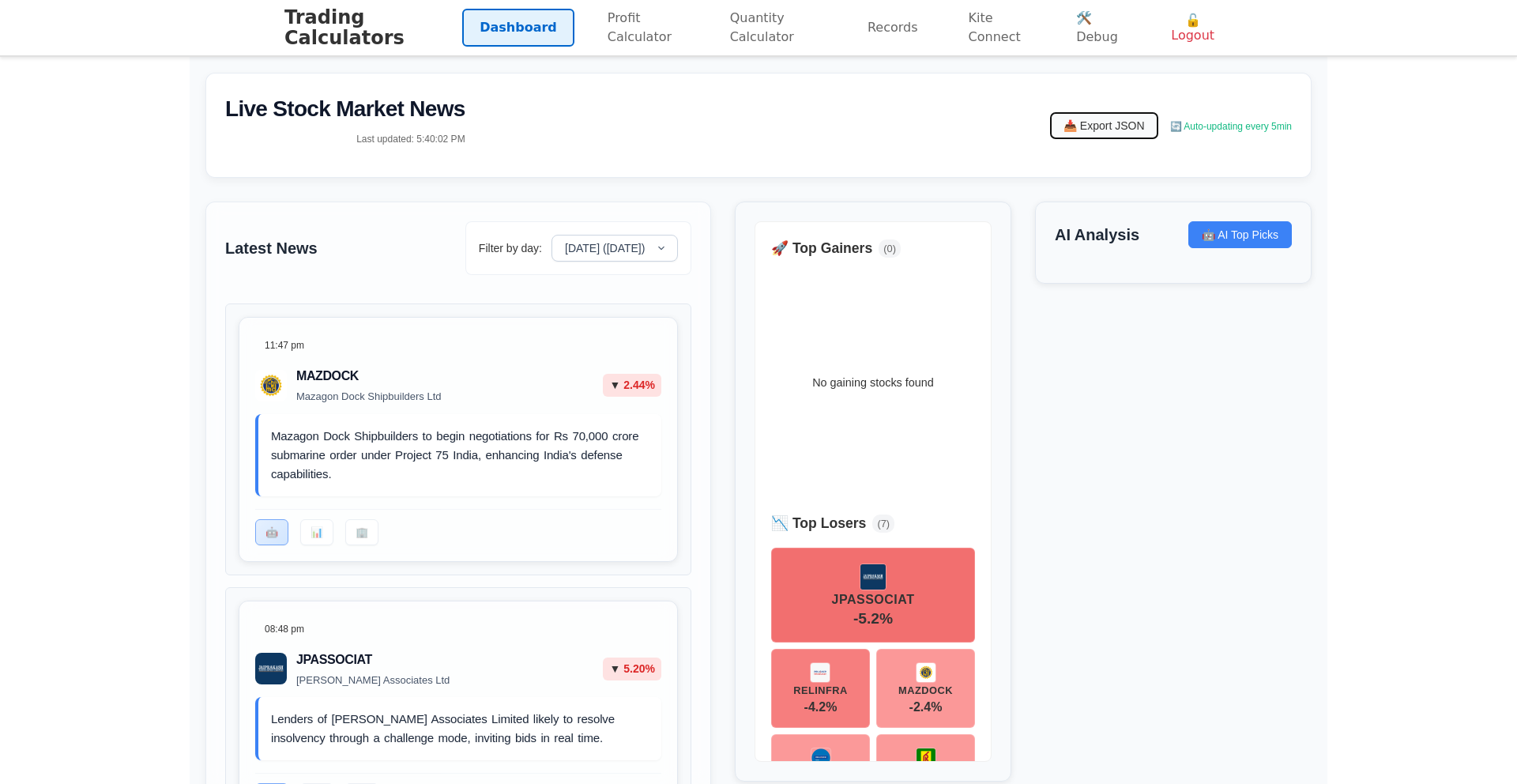
click at [1095, 127] on button "📥 Export JSON" at bounding box center [1104, 125] width 108 height 27
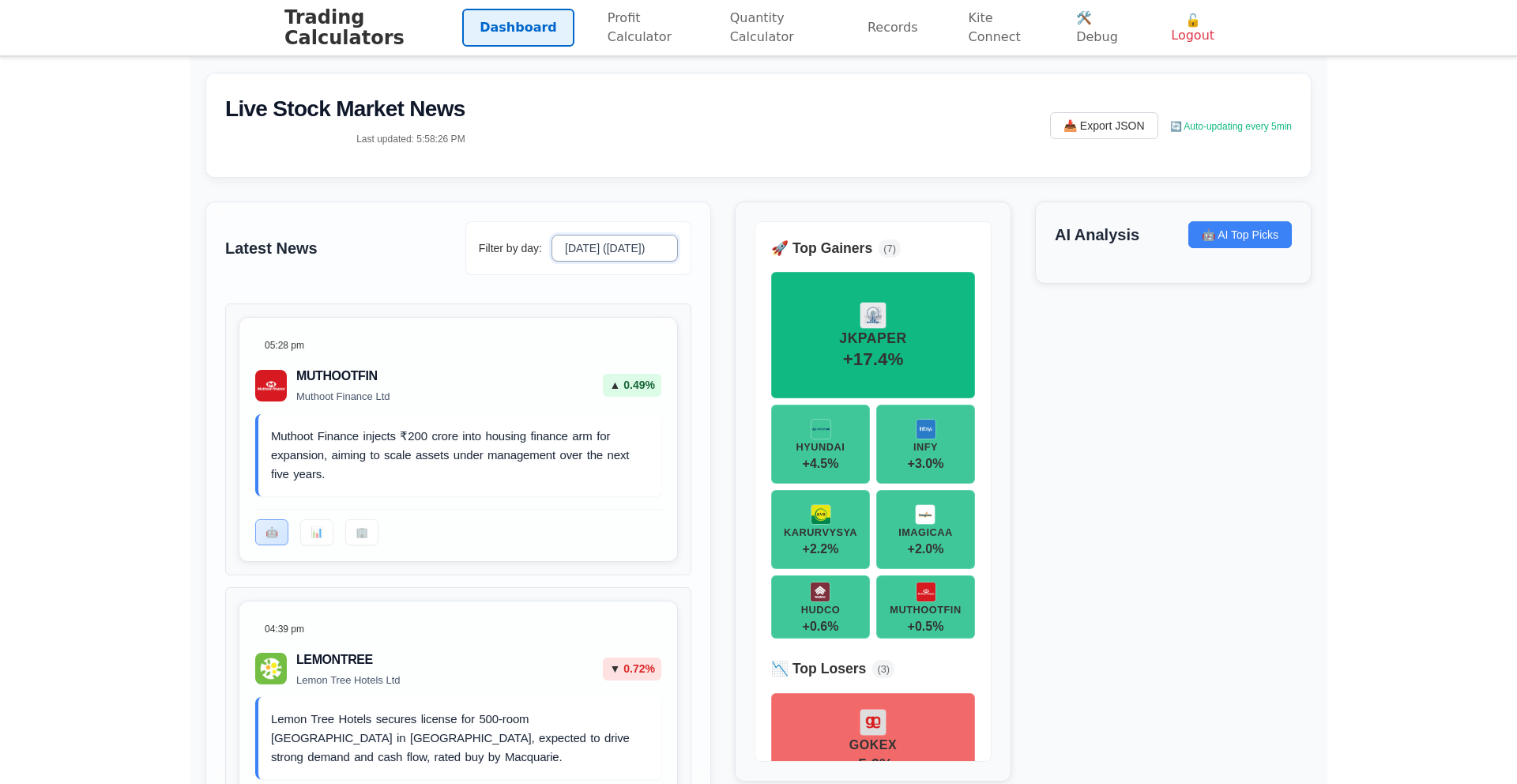
click at [591, 243] on select "[DATE] ([DATE])" at bounding box center [615, 248] width 126 height 27
click at [1111, 28] on link "🛠️ Debug" at bounding box center [1097, 27] width 78 height 57
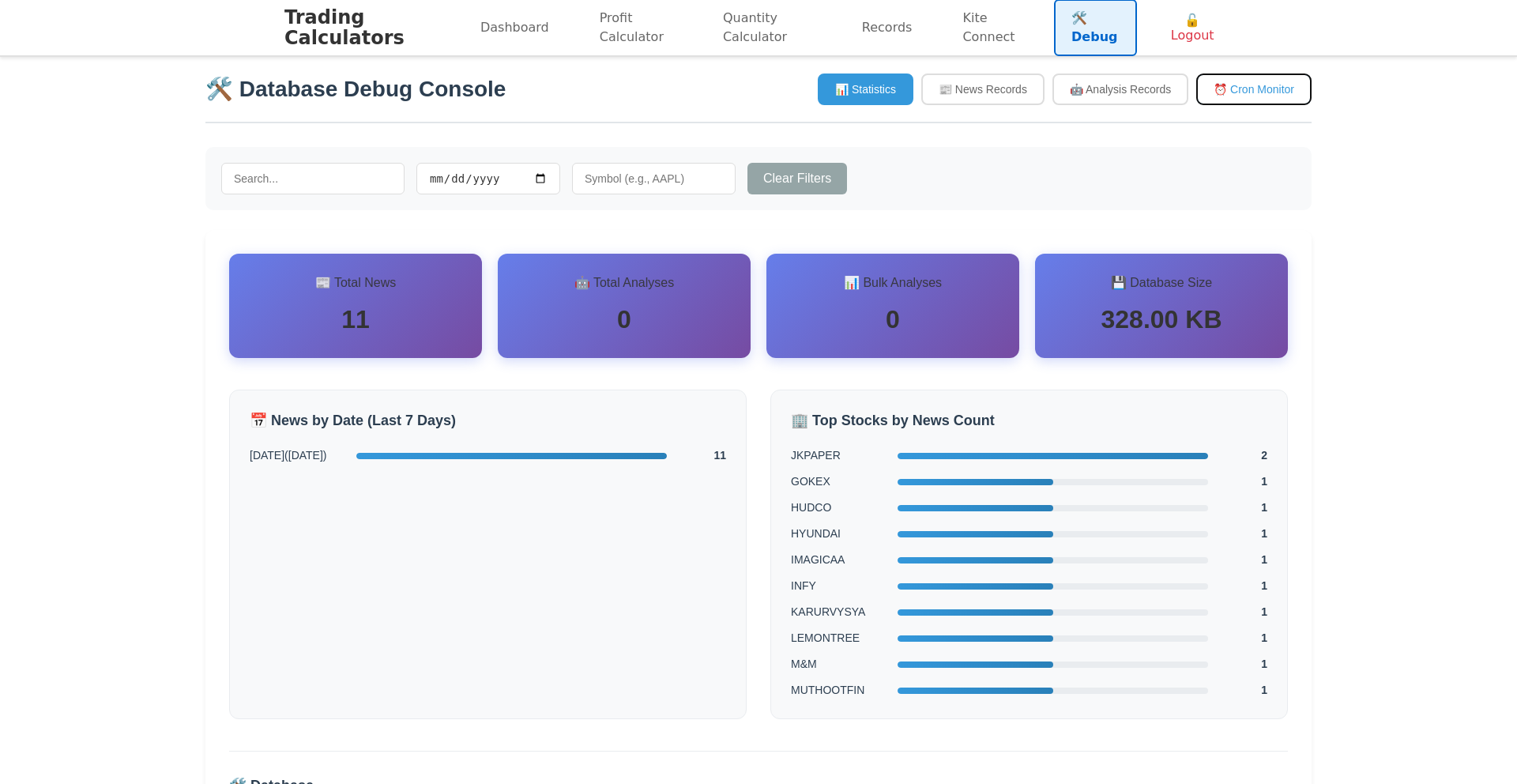
click at [1282, 91] on button "⏰ Cron Monitor" at bounding box center [1254, 89] width 116 height 32
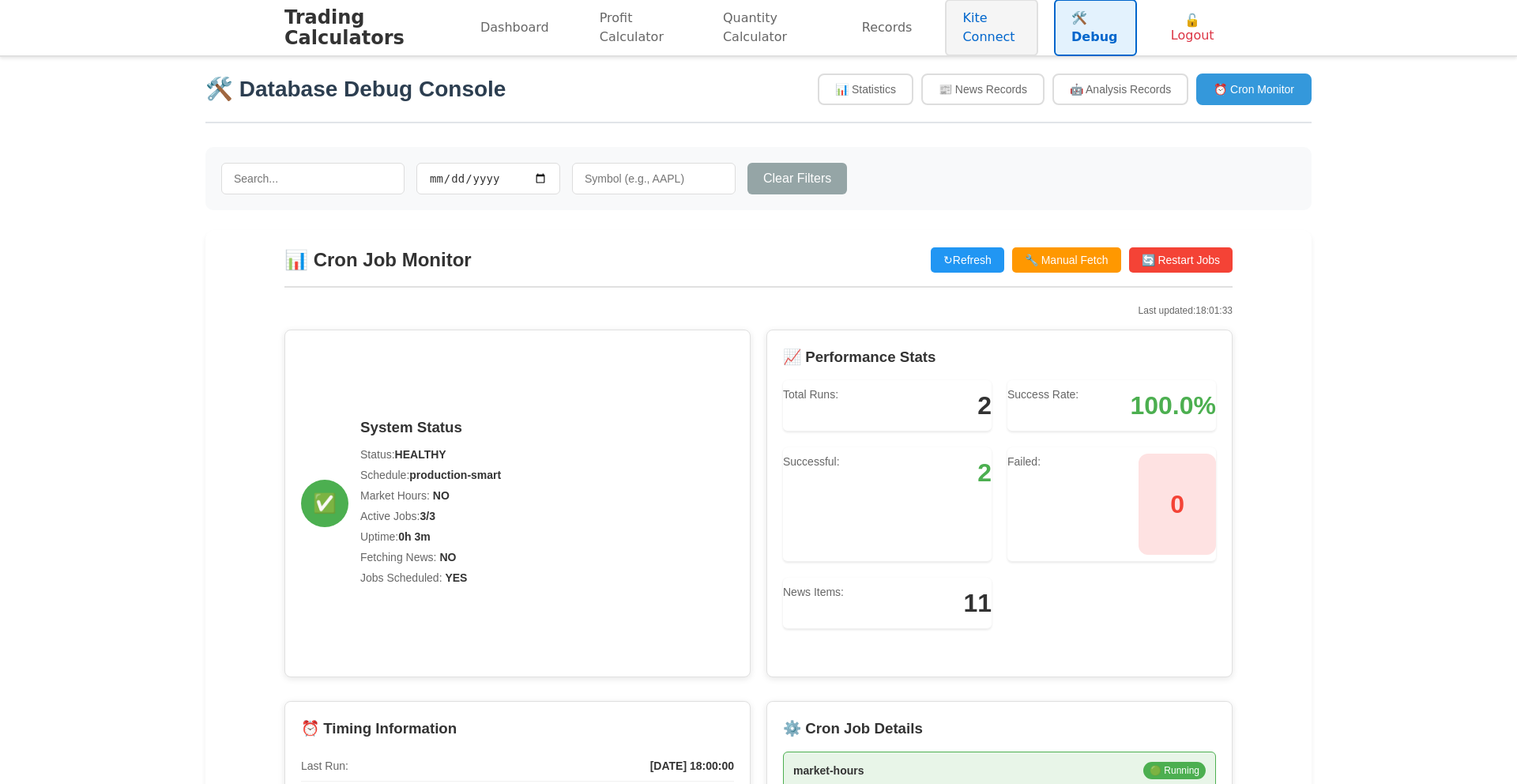
click at [949, 30] on link "Kite Connect" at bounding box center [991, 27] width 93 height 57
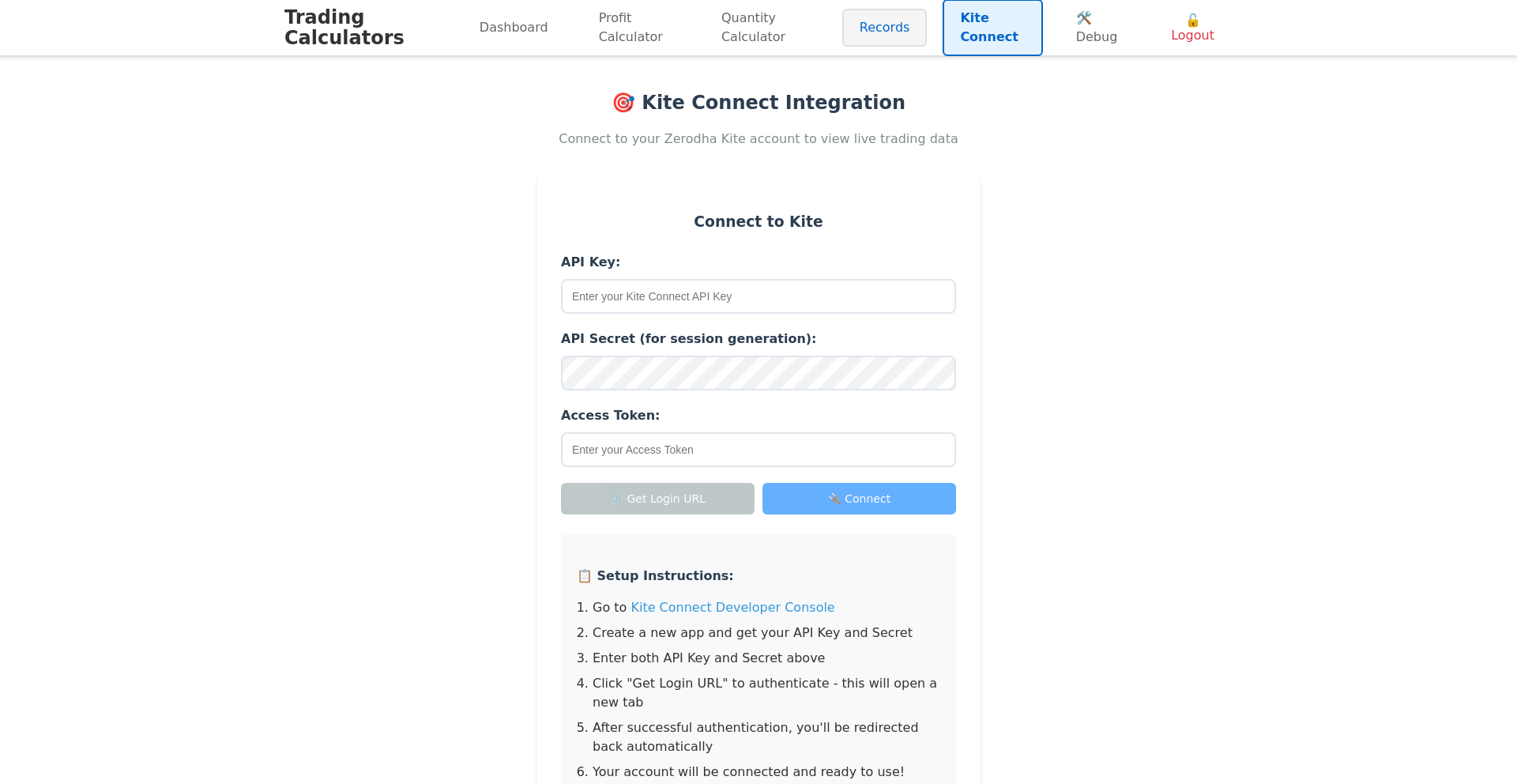
click at [904, 37] on link "Records" at bounding box center [885, 27] width 86 height 38
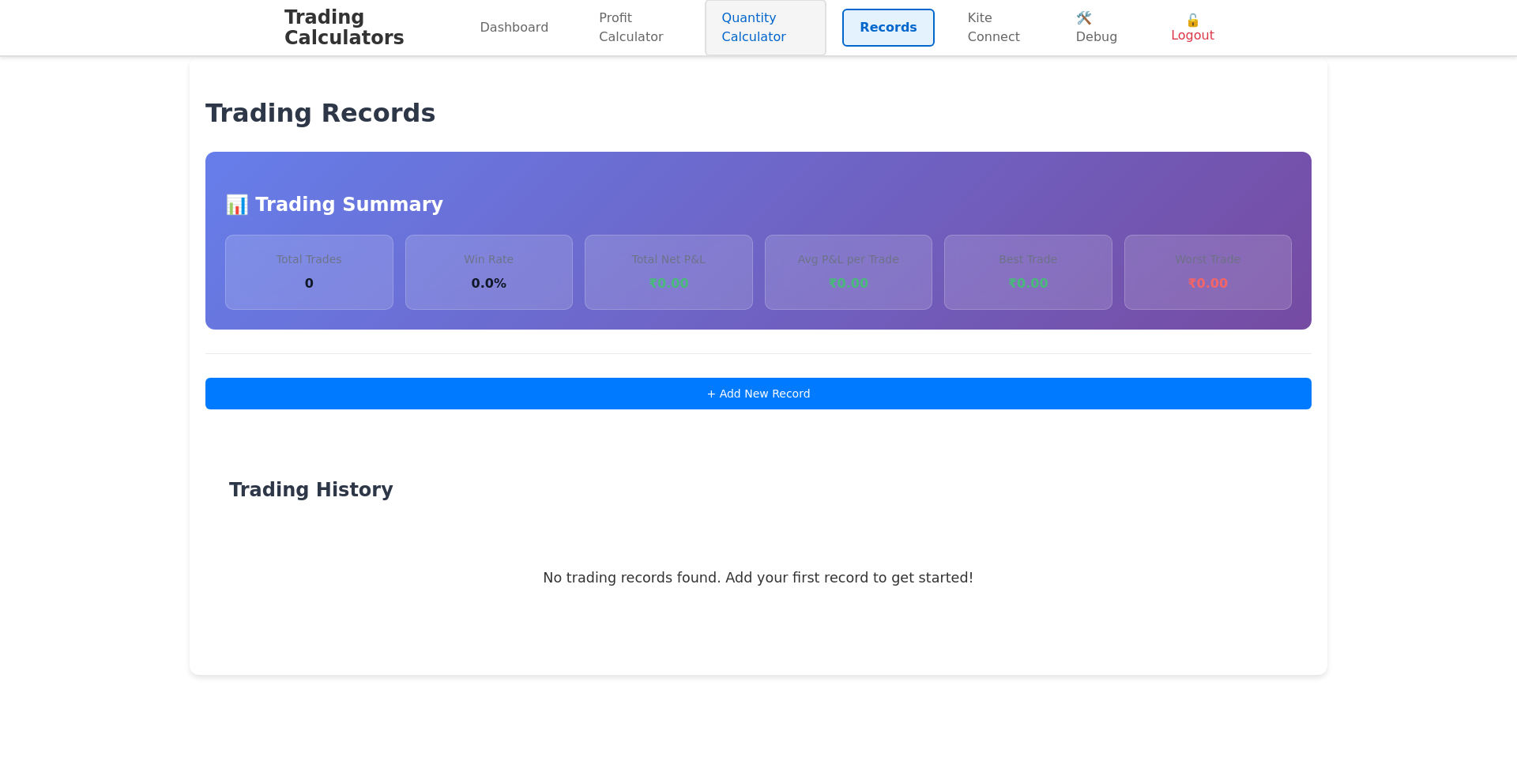
click at [785, 33] on link "Quantity Calculator" at bounding box center [766, 27] width 122 height 57
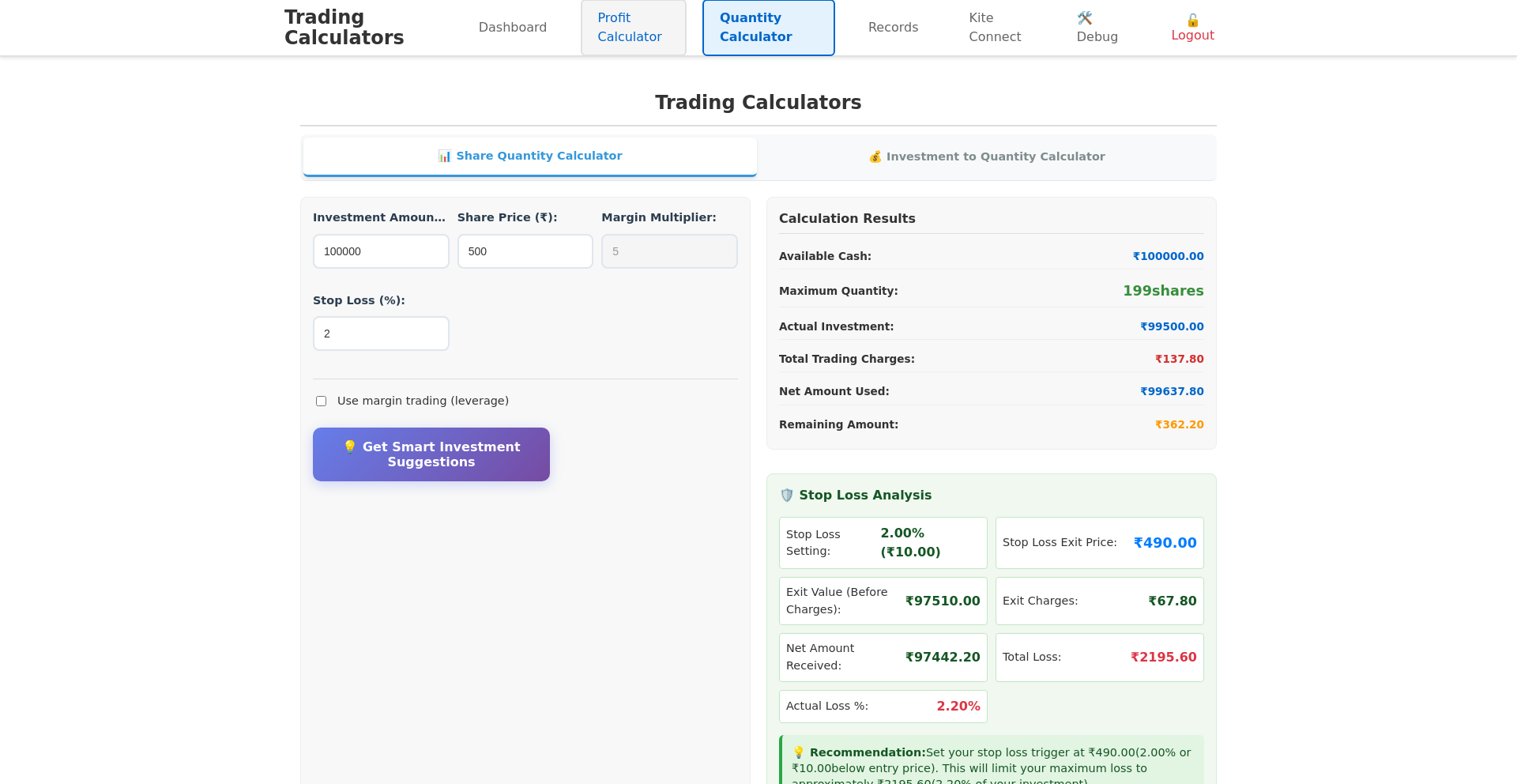
click at [669, 36] on link "Profit Calculator" at bounding box center [634, 27] width 106 height 57
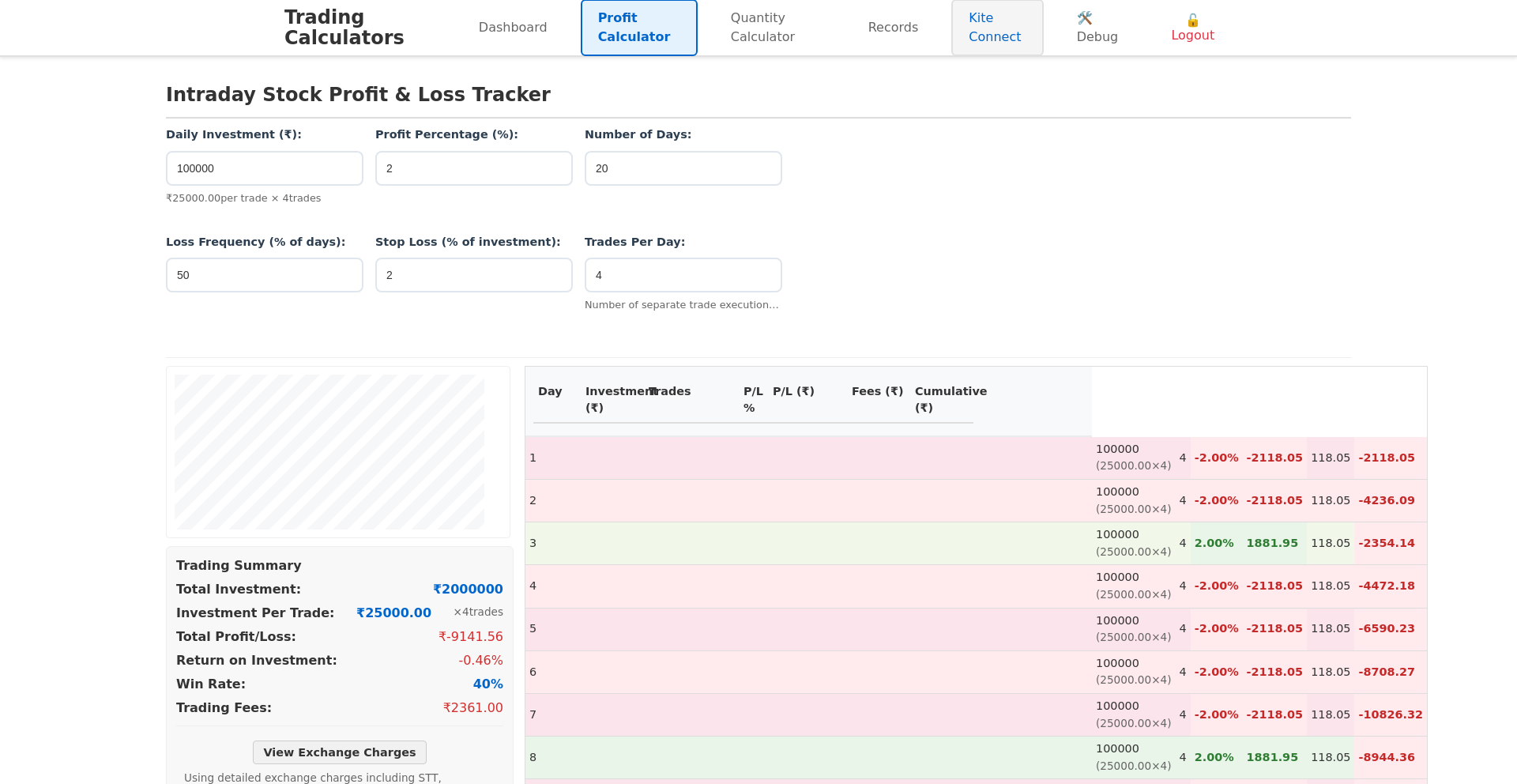
click at [959, 48] on link "Kite Connect" at bounding box center [997, 27] width 92 height 57
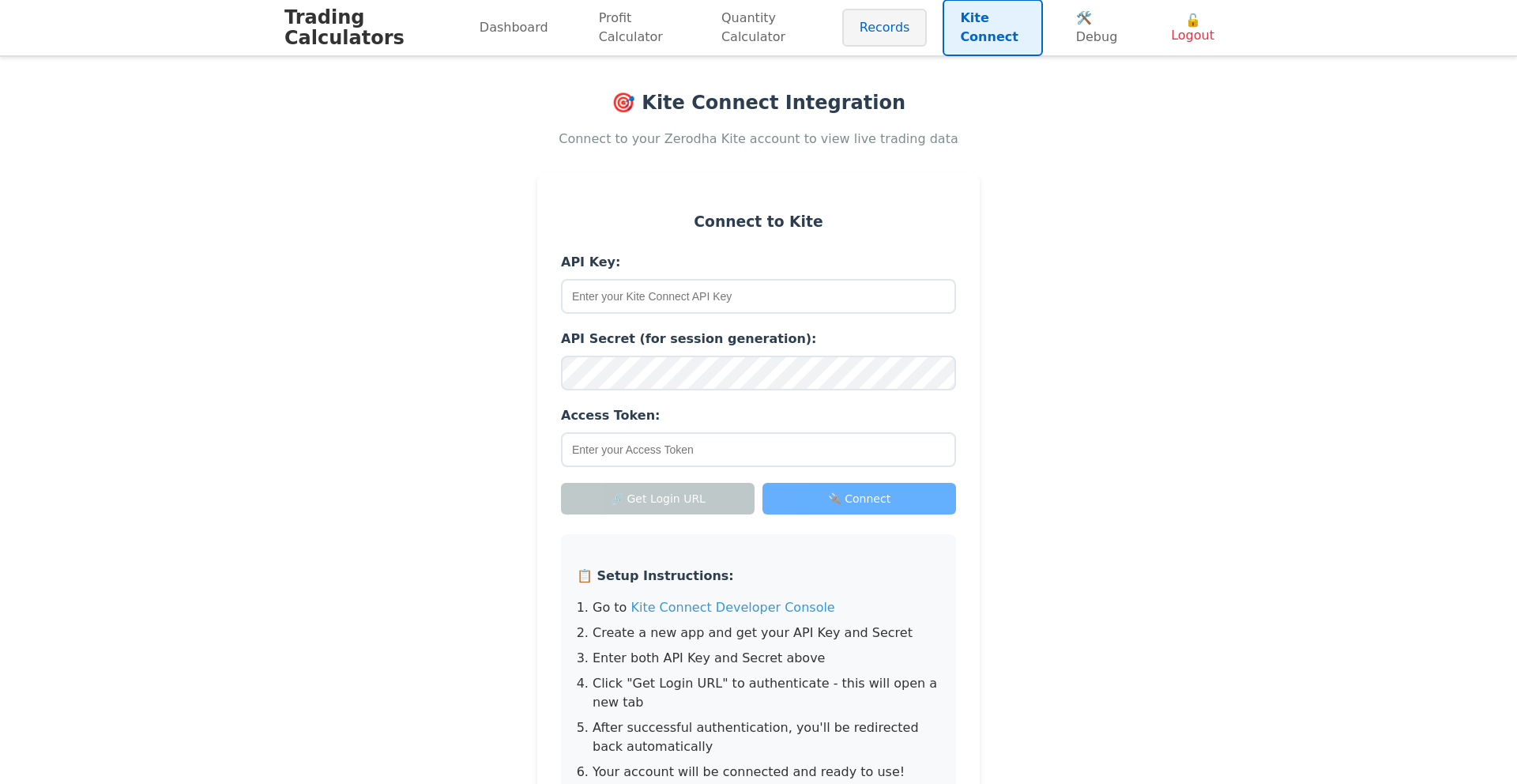
click at [898, 39] on link "Records" at bounding box center [885, 27] width 86 height 38
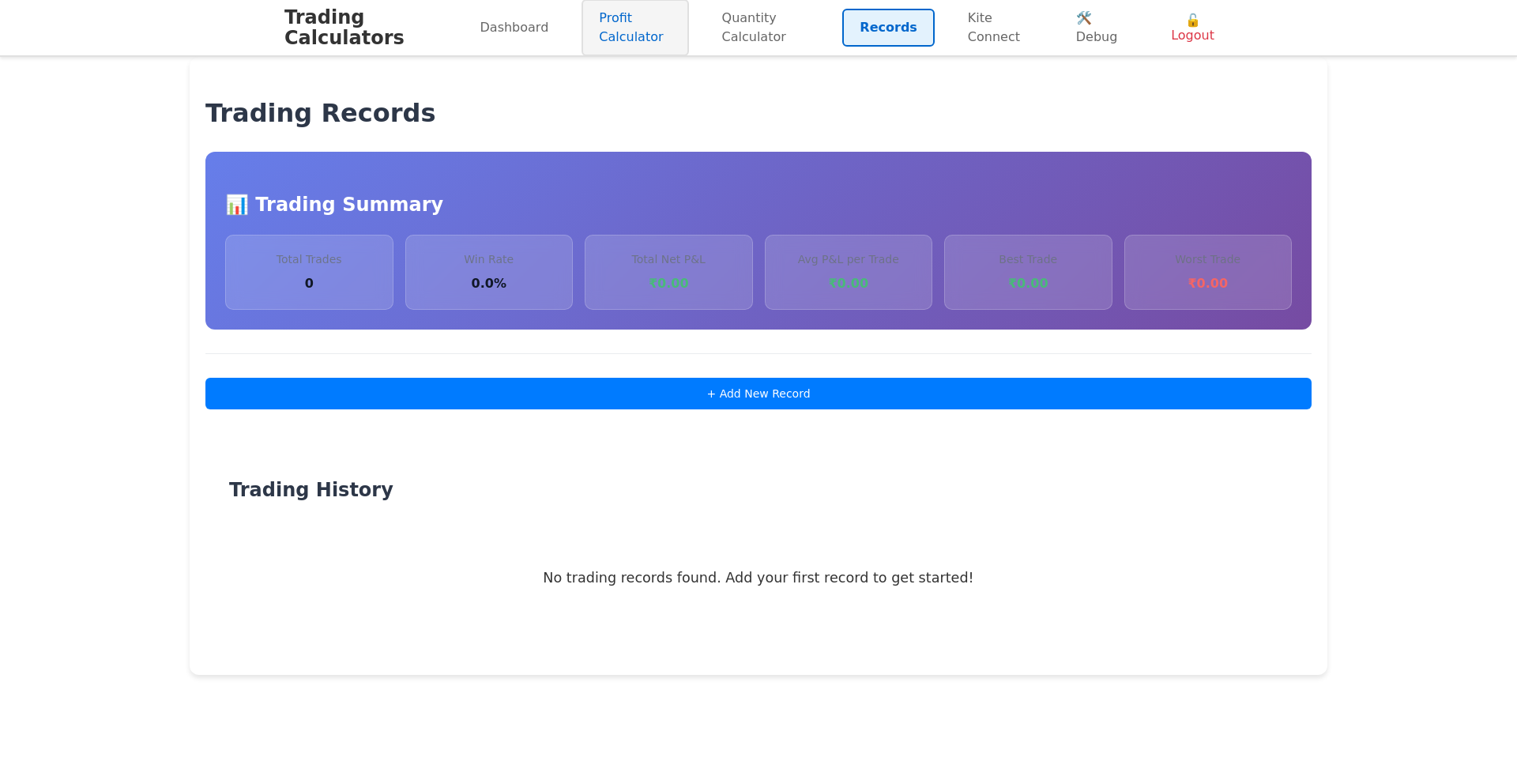
click at [593, 25] on link "Profit Calculator" at bounding box center [635, 27] width 107 height 57
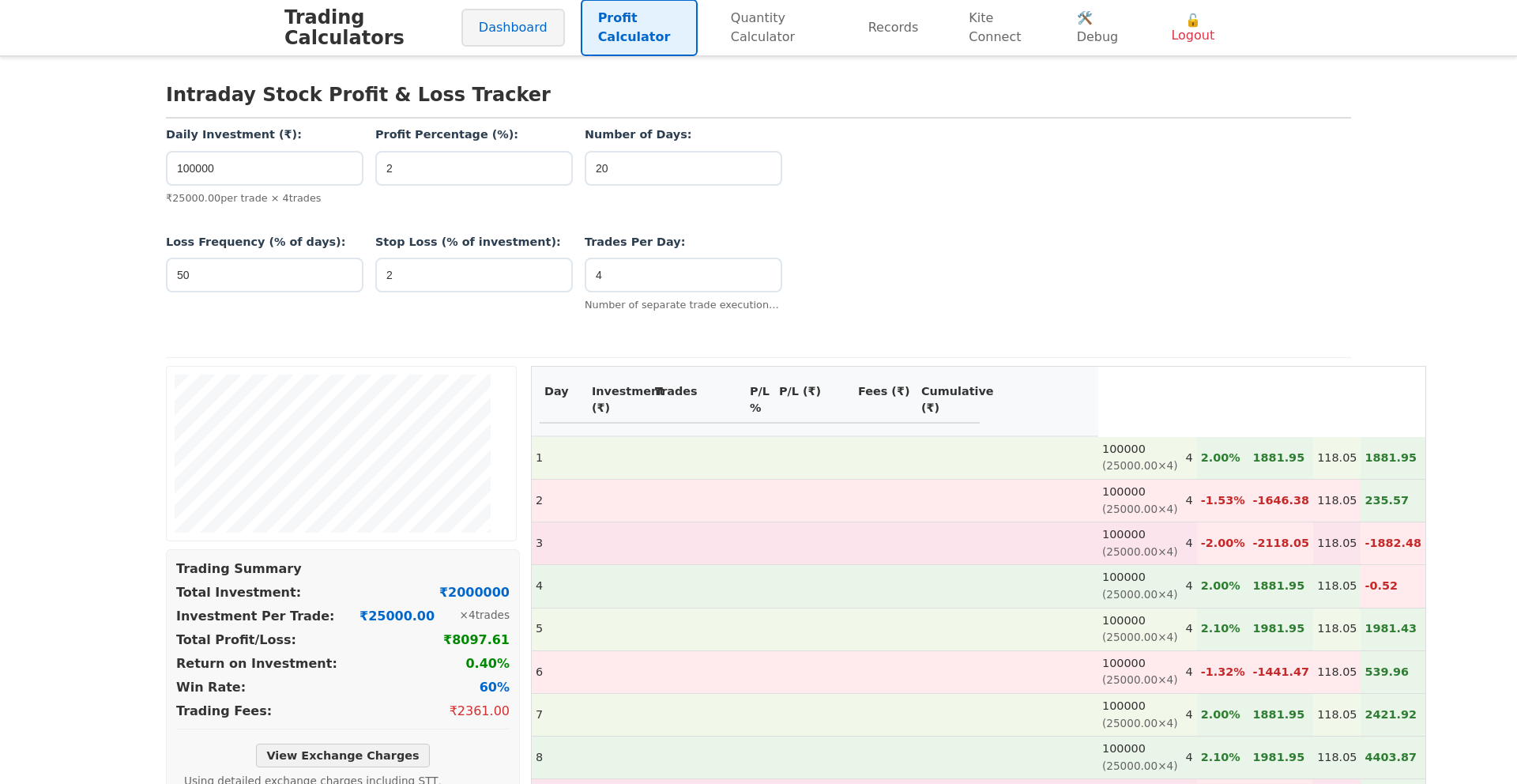
click at [506, 33] on link "Dashboard" at bounding box center [512, 27] width 103 height 38
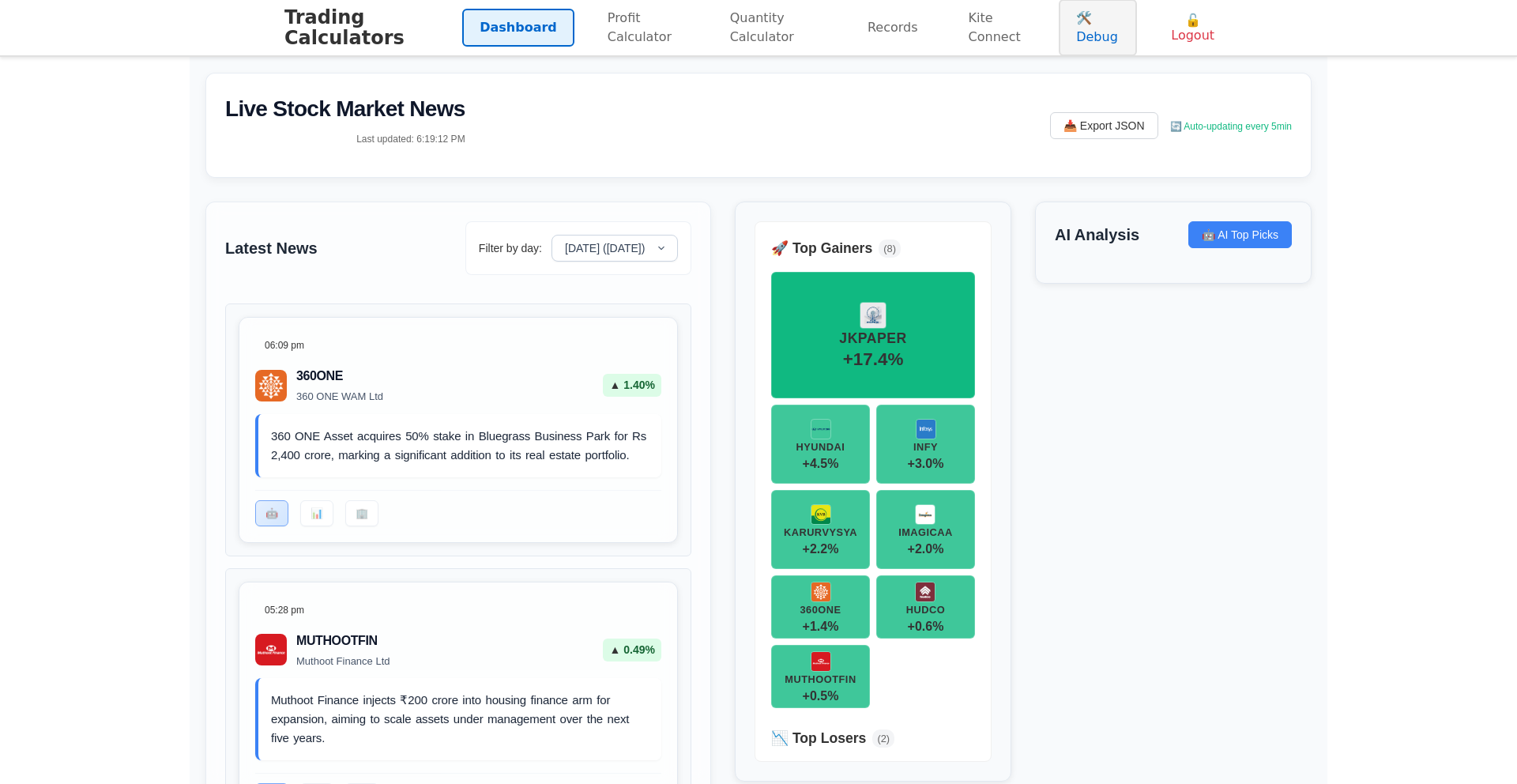
click at [1084, 28] on link "🛠️ Debug" at bounding box center [1097, 27] width 78 height 57
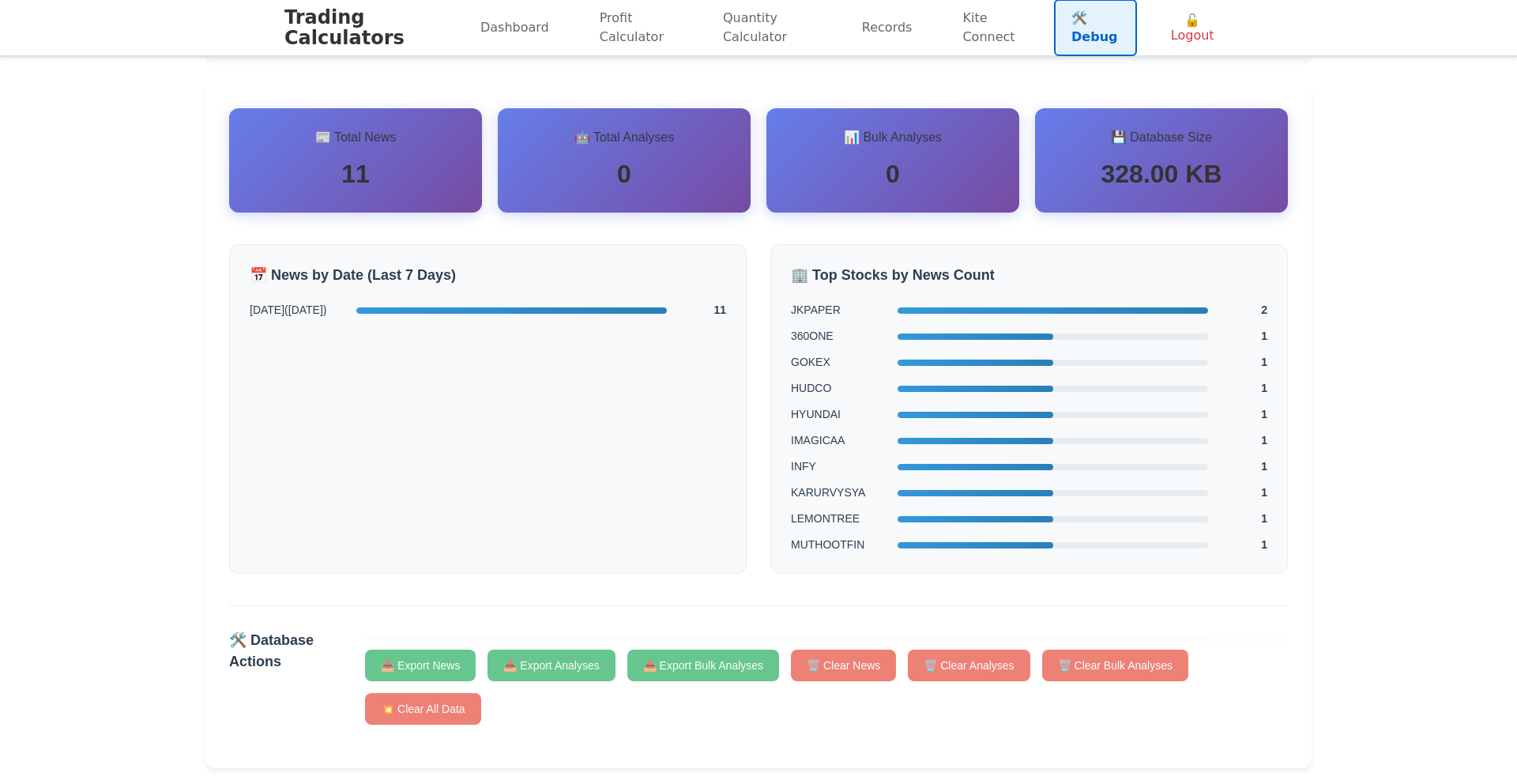
scroll to position [131, 0]
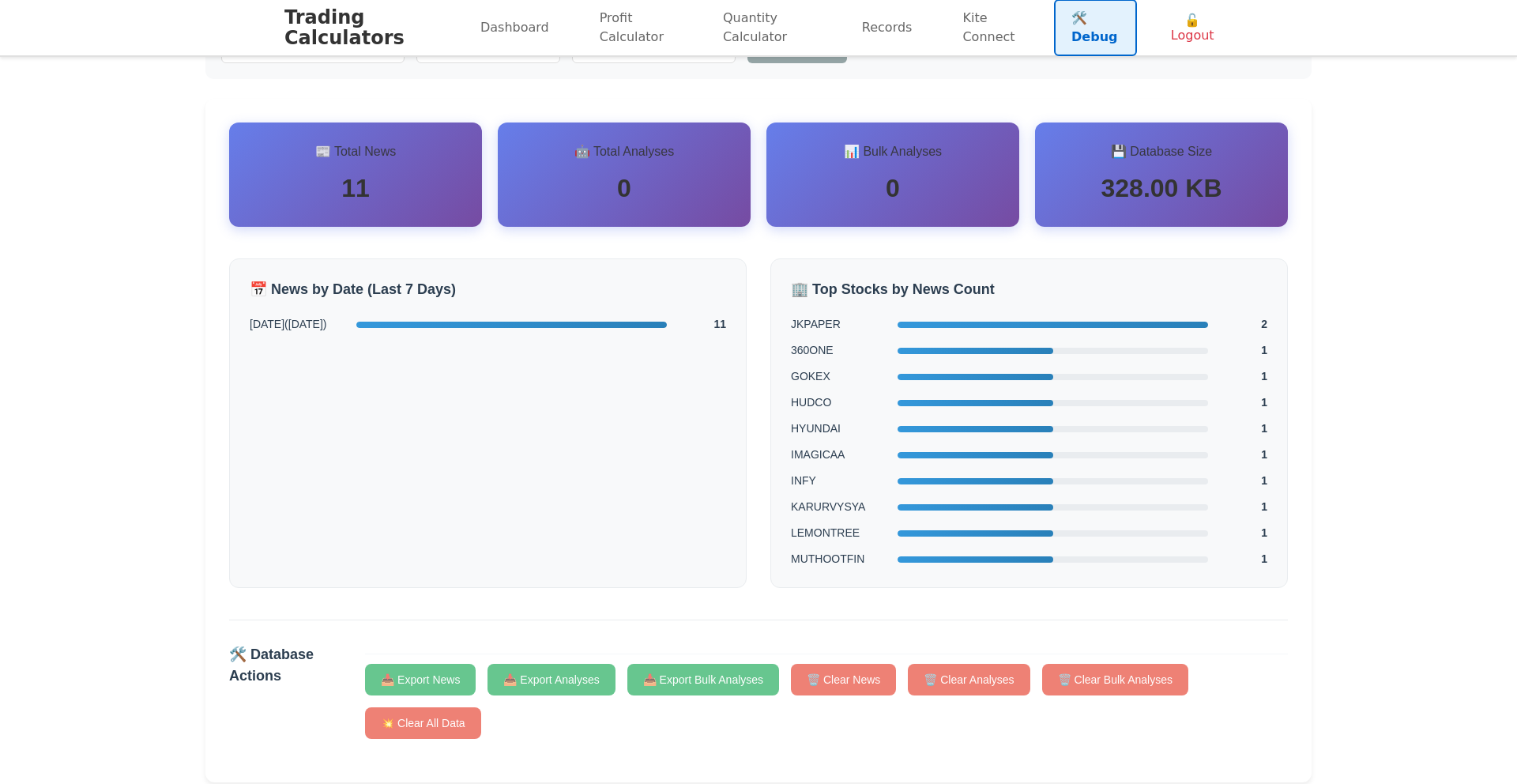
click at [987, 321] on div "JKPAPER 2" at bounding box center [1029, 324] width 477 height 16
drag, startPoint x: 1260, startPoint y: 323, endPoint x: 1253, endPoint y: 337, distance: 15.7
click at [1289, 323] on div "📰 Total News 11 🤖 Total Analyses 0 📊 Bulk Analyses 0 💾 Database Size 328.00 KB …" at bounding box center [758, 441] width 1107 height 684
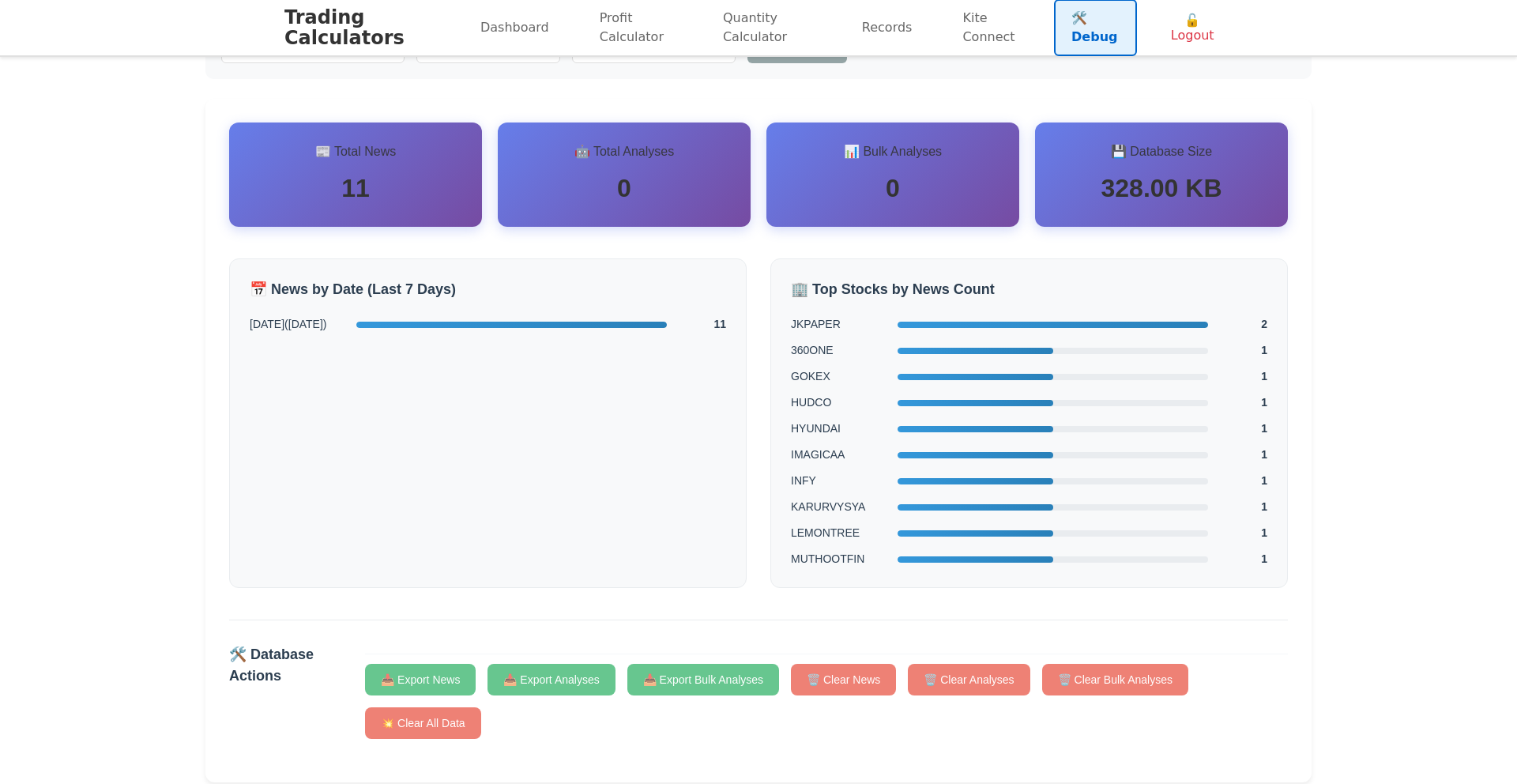
click at [1152, 370] on div "GOKEX 1" at bounding box center [1029, 376] width 477 height 16
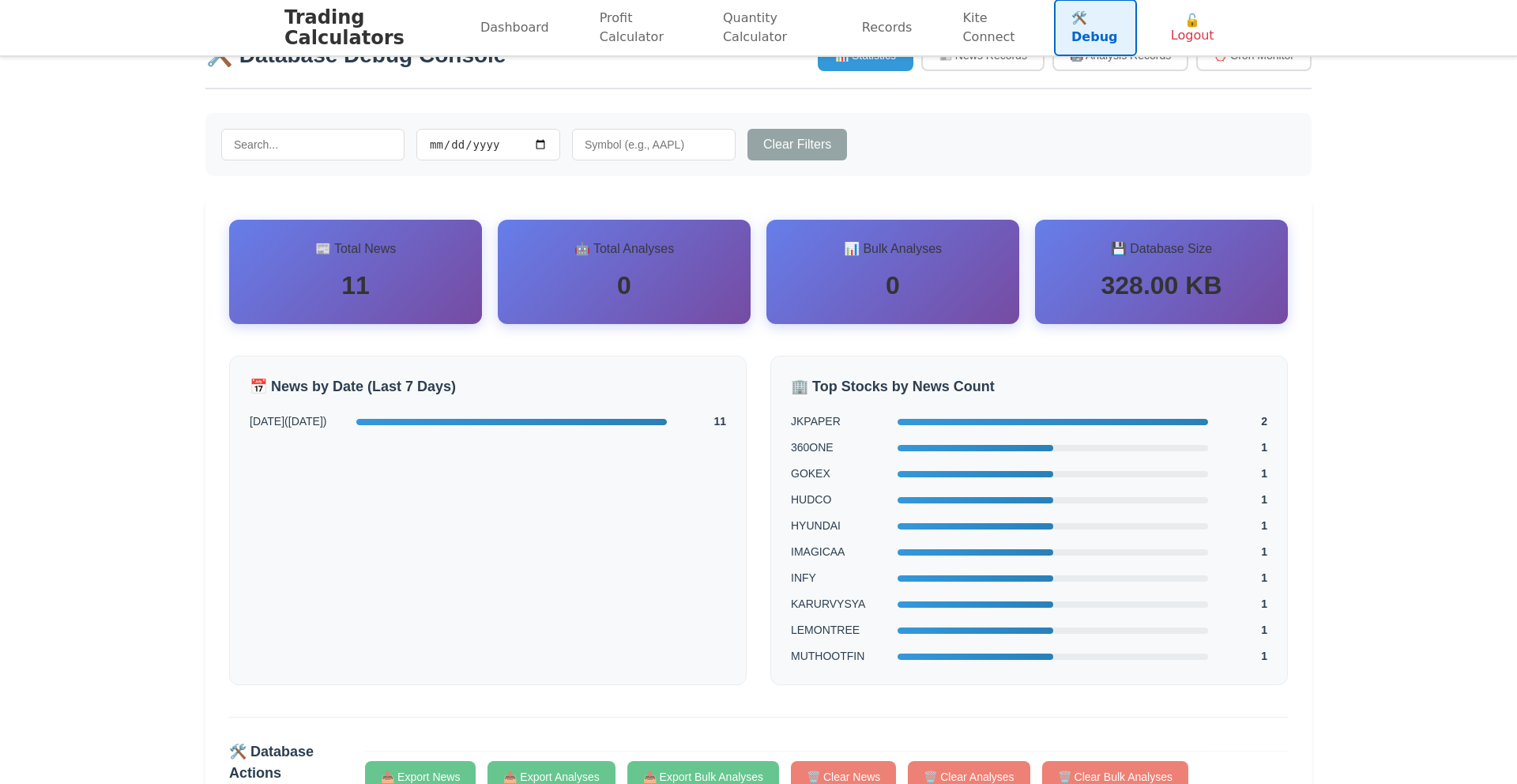
scroll to position [36, 0]
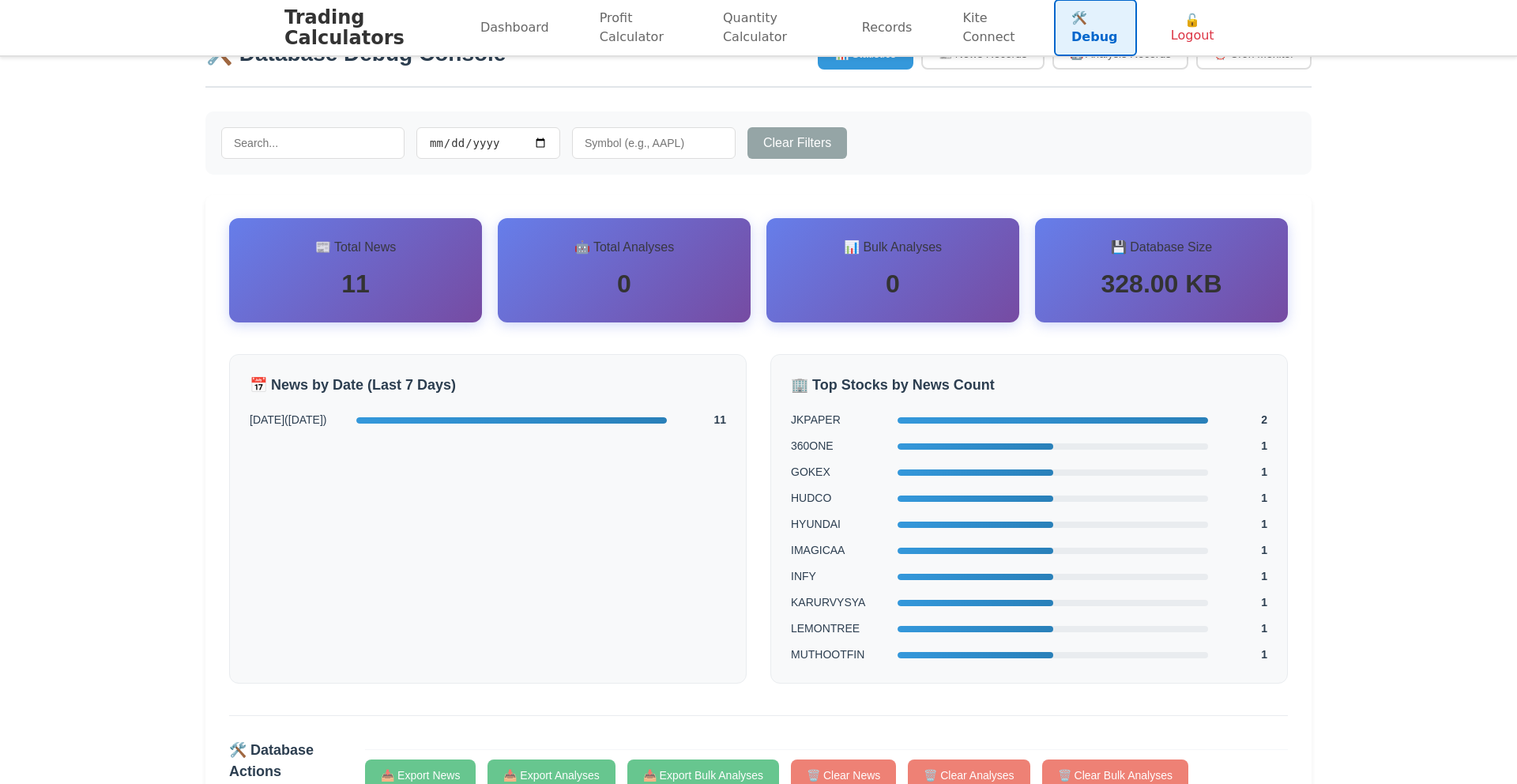
click at [632, 306] on div "🤖 Total Analyses 0" at bounding box center [624, 270] width 253 height 104
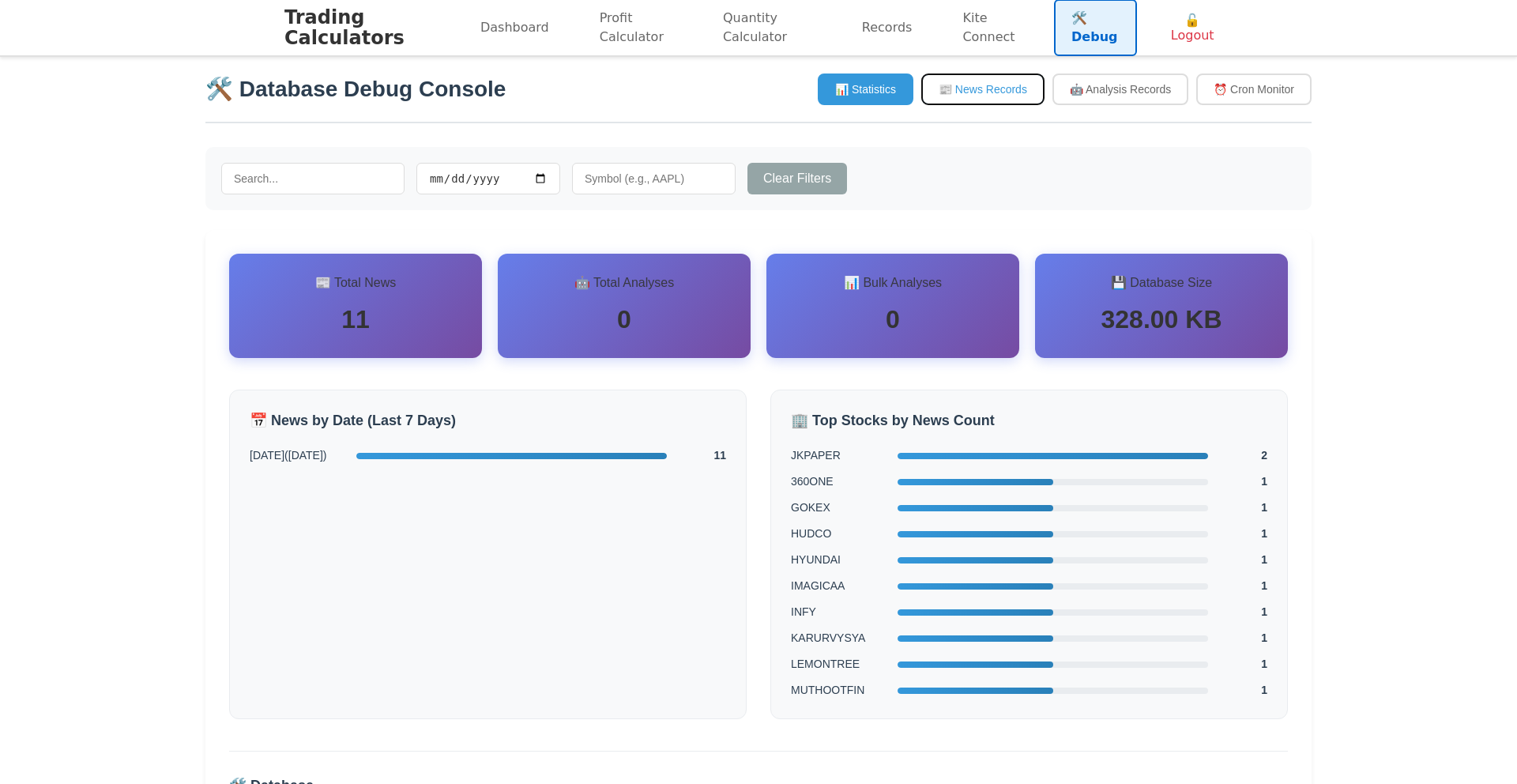
click at [1014, 99] on button "📰 News Records" at bounding box center [983, 89] width 123 height 32
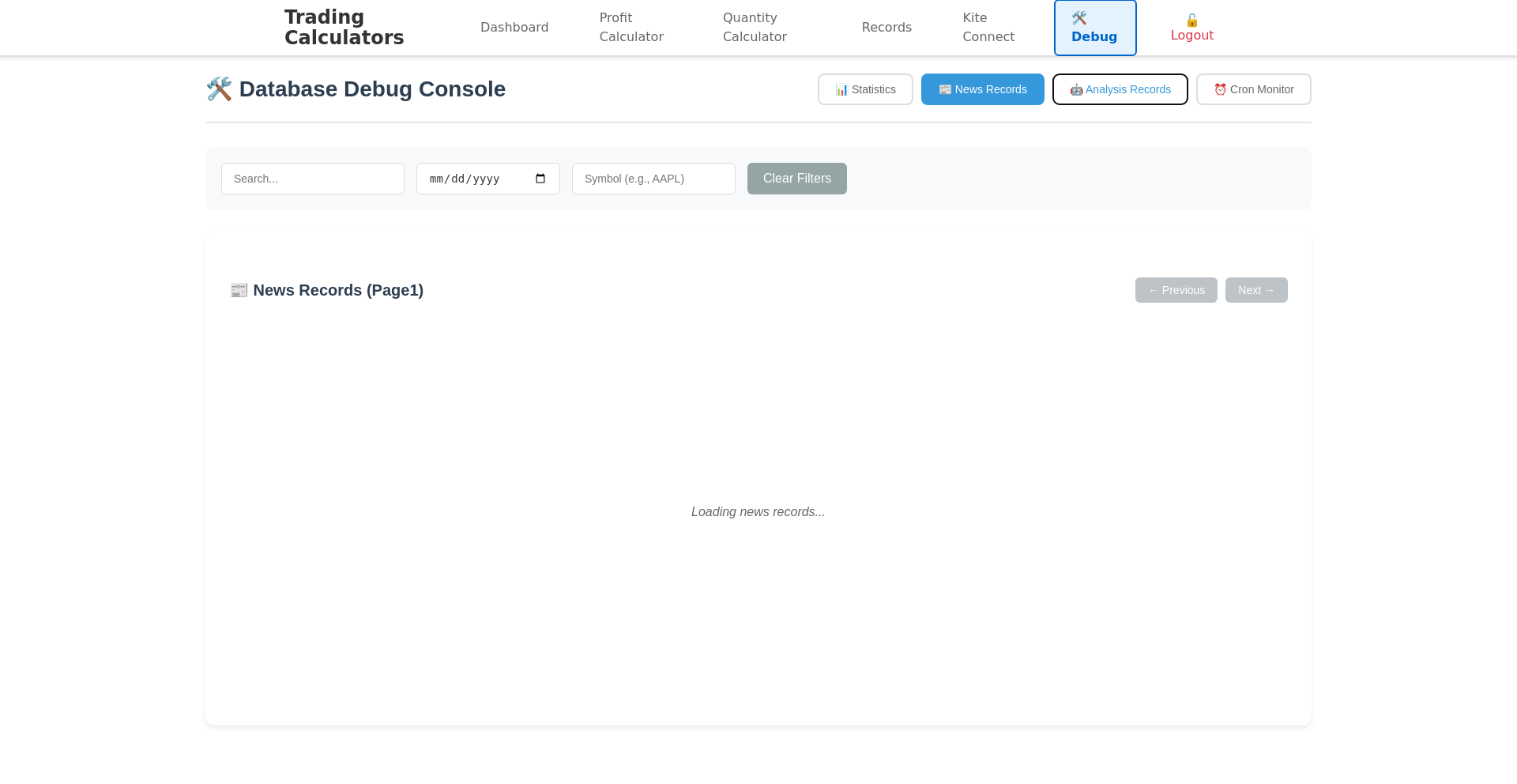
click at [1102, 92] on button "🤖 Analysis Records" at bounding box center [1120, 89] width 136 height 32
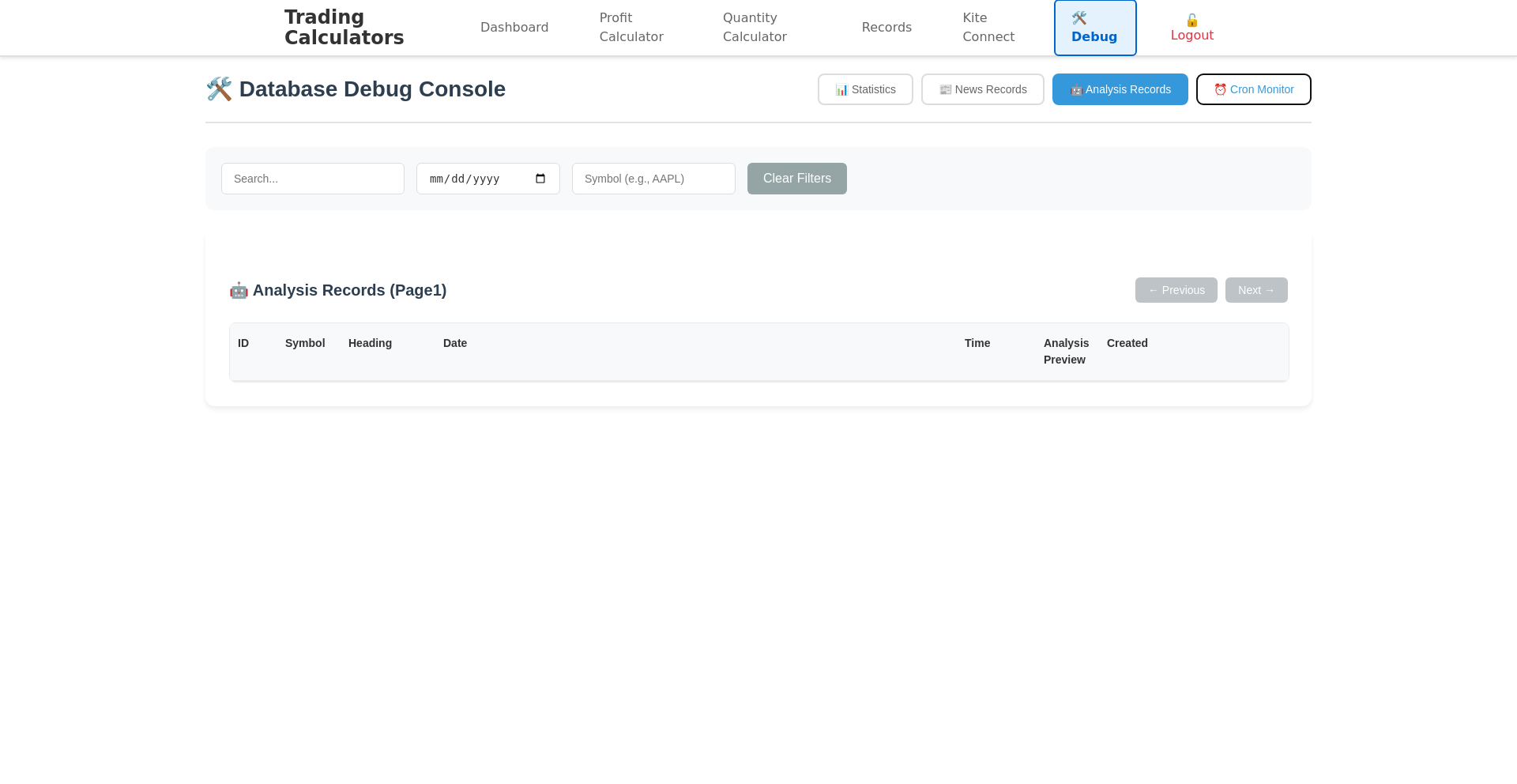
click at [1227, 92] on button "⏰ Cron Monitor" at bounding box center [1254, 89] width 116 height 32
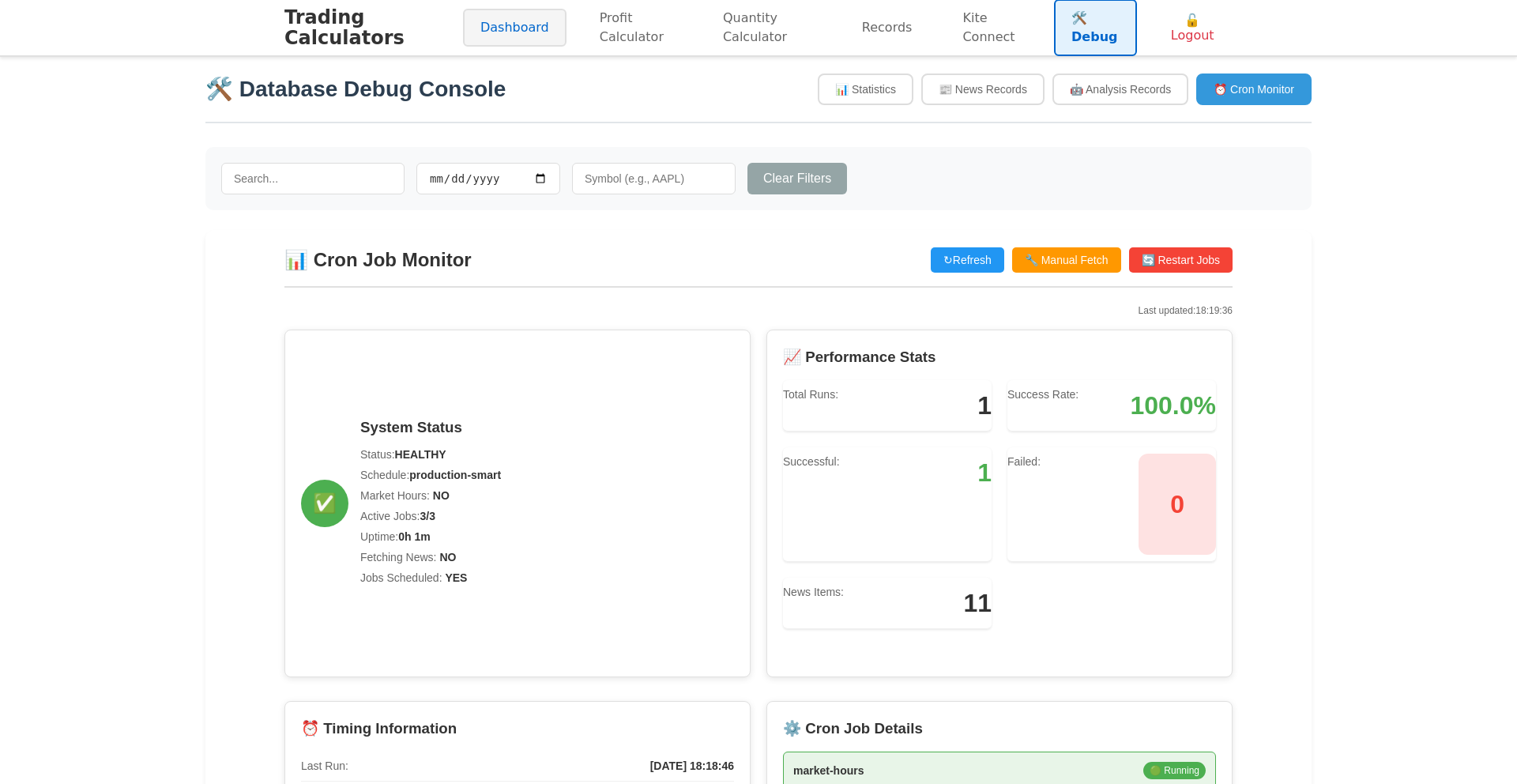
click at [532, 39] on link "Dashboard" at bounding box center [514, 27] width 103 height 38
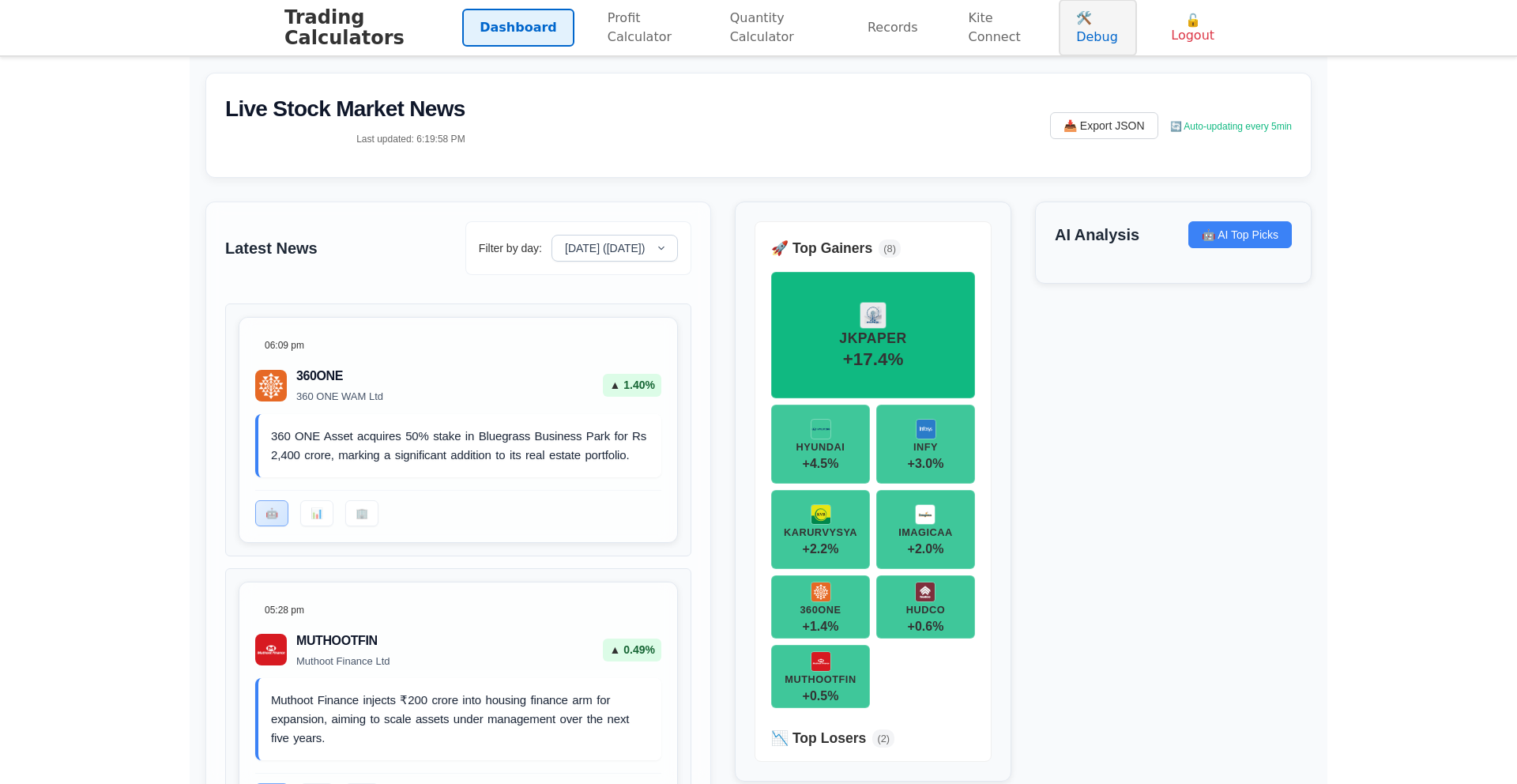
click at [1098, 24] on link "🛠️ Debug" at bounding box center [1097, 27] width 78 height 57
click at [1092, 3] on link "🛠️ Debug" at bounding box center [1097, 27] width 78 height 57
